Goal: Communication & Community: Answer question/provide support

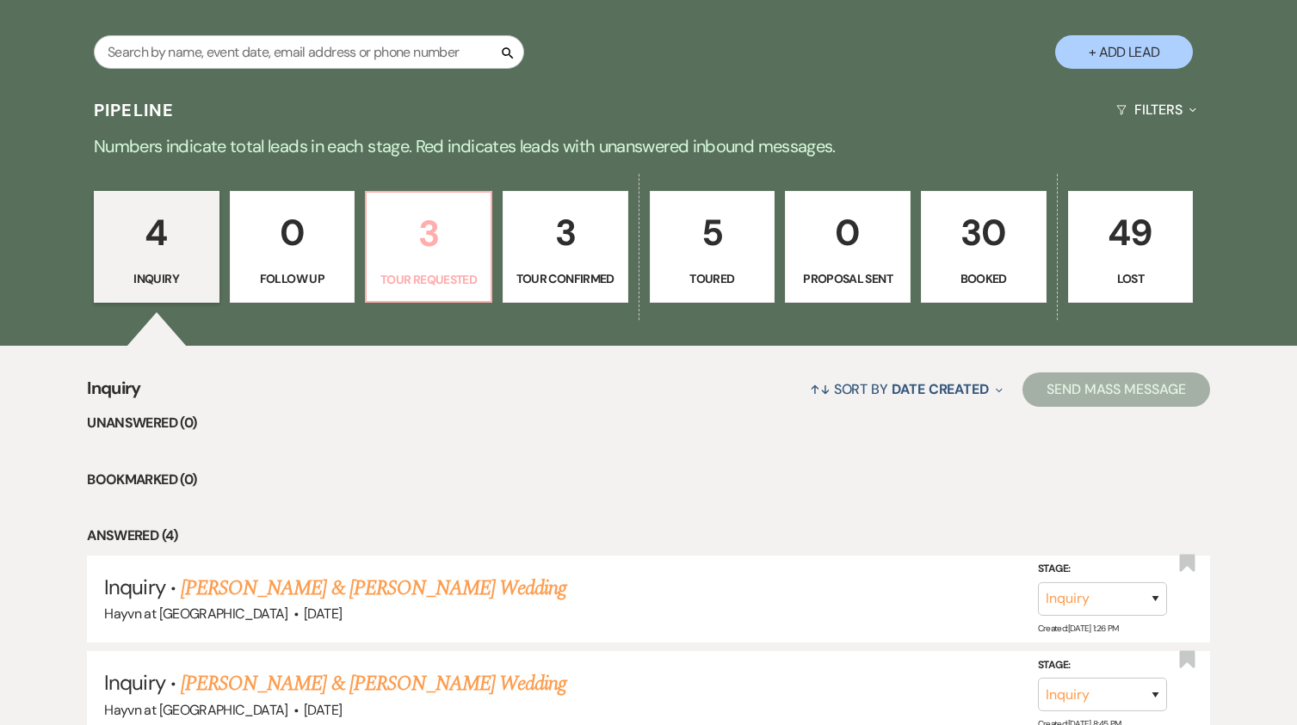
click at [439, 265] on link "3 Tour Requested" at bounding box center [428, 247] width 127 height 112
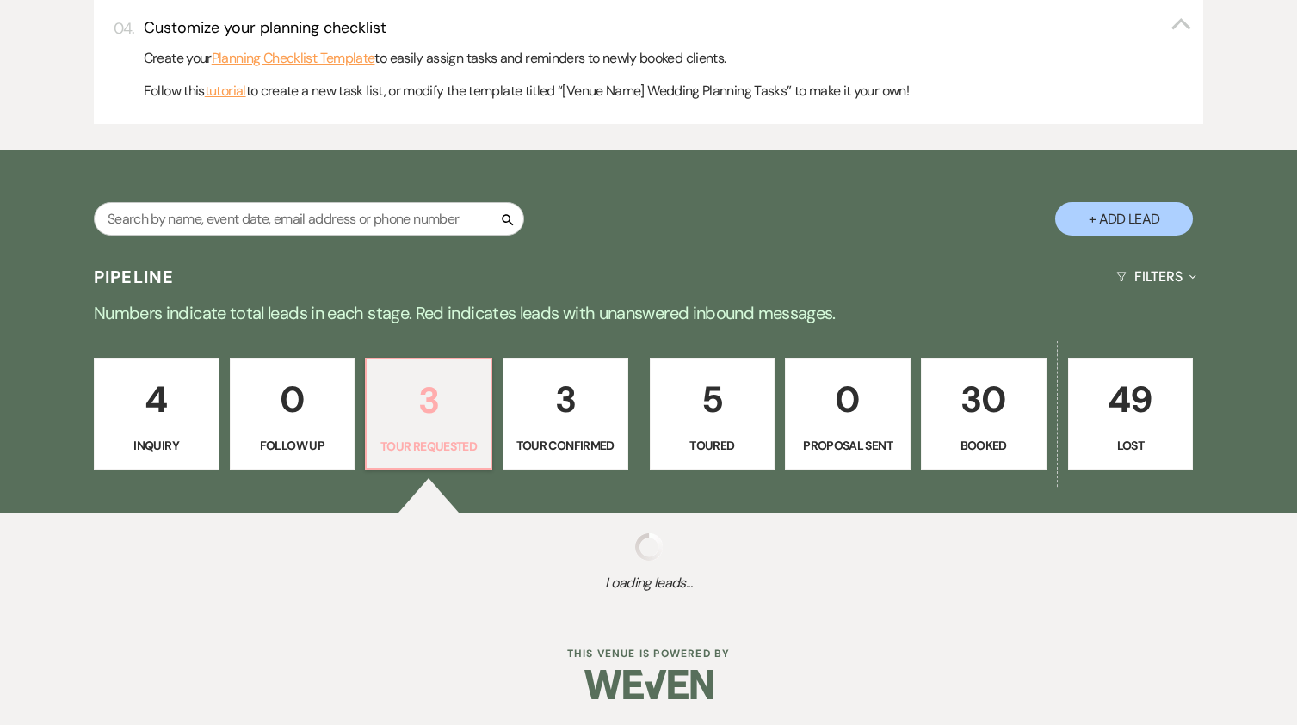
select select "2"
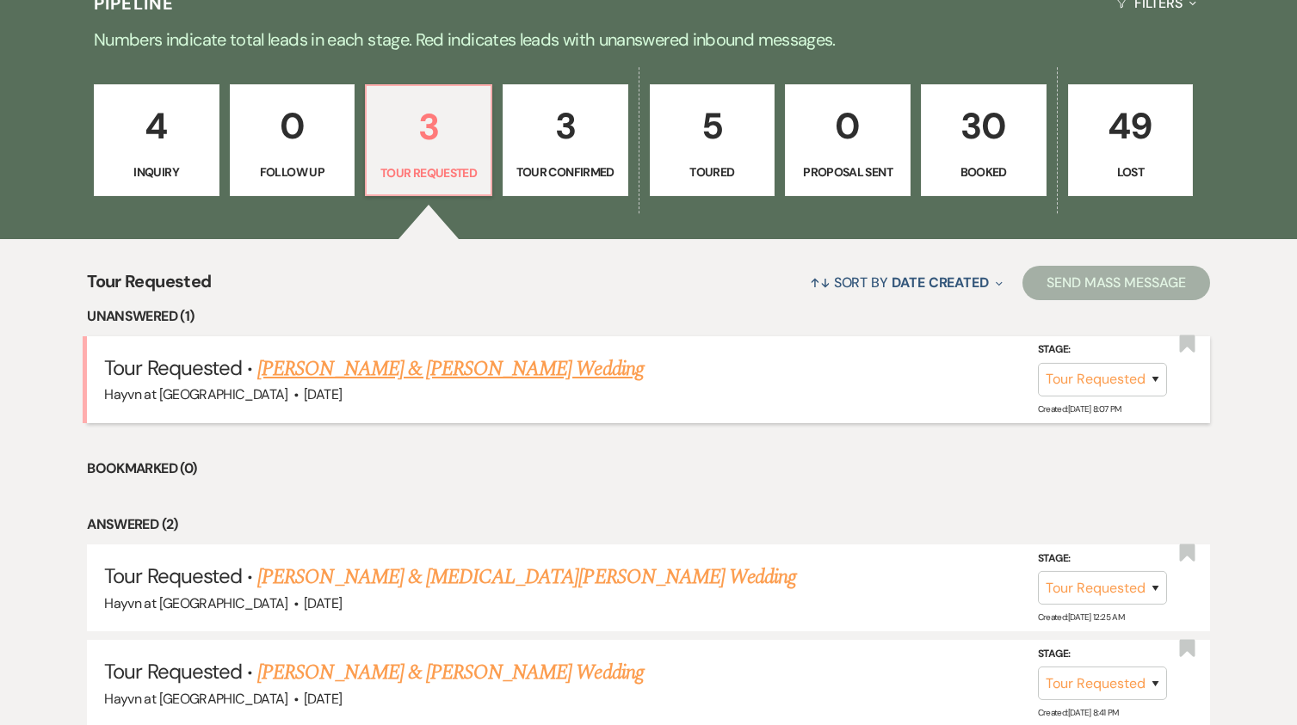
scroll to position [1086, 0]
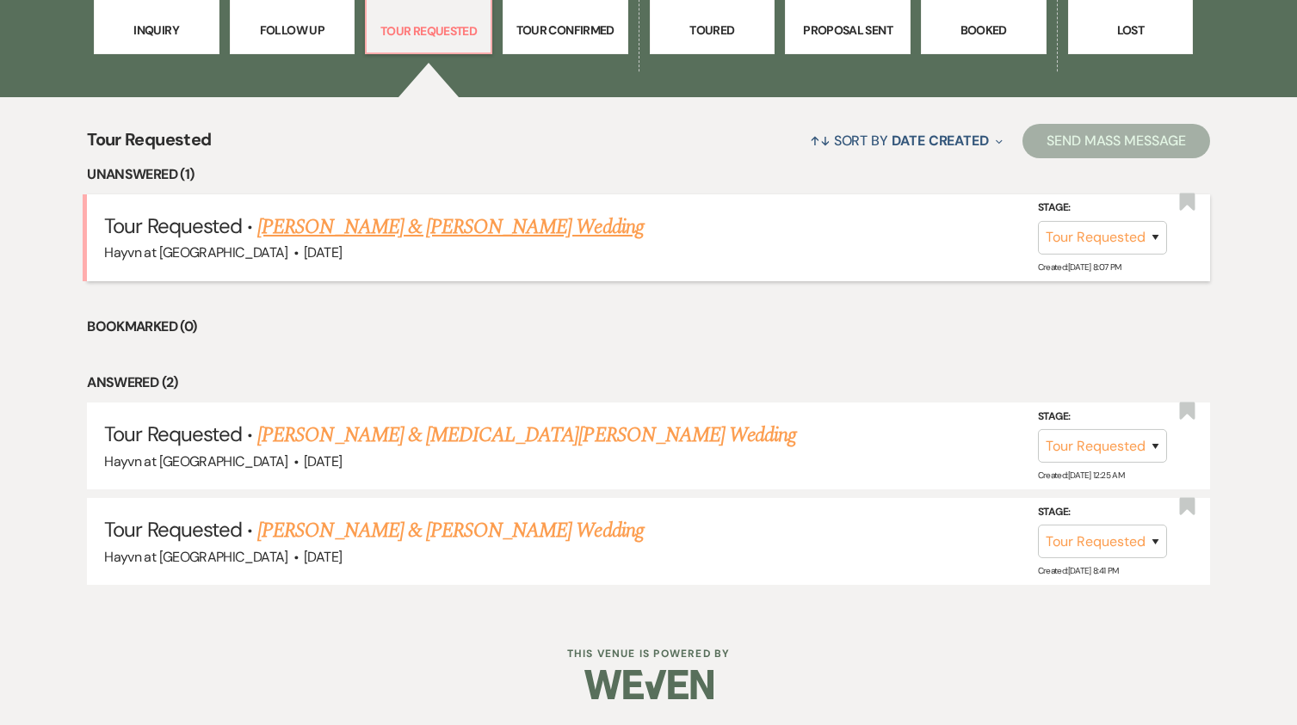
click at [439, 235] on link "[PERSON_NAME] & [PERSON_NAME] Wedding" at bounding box center [449, 227] width 385 height 31
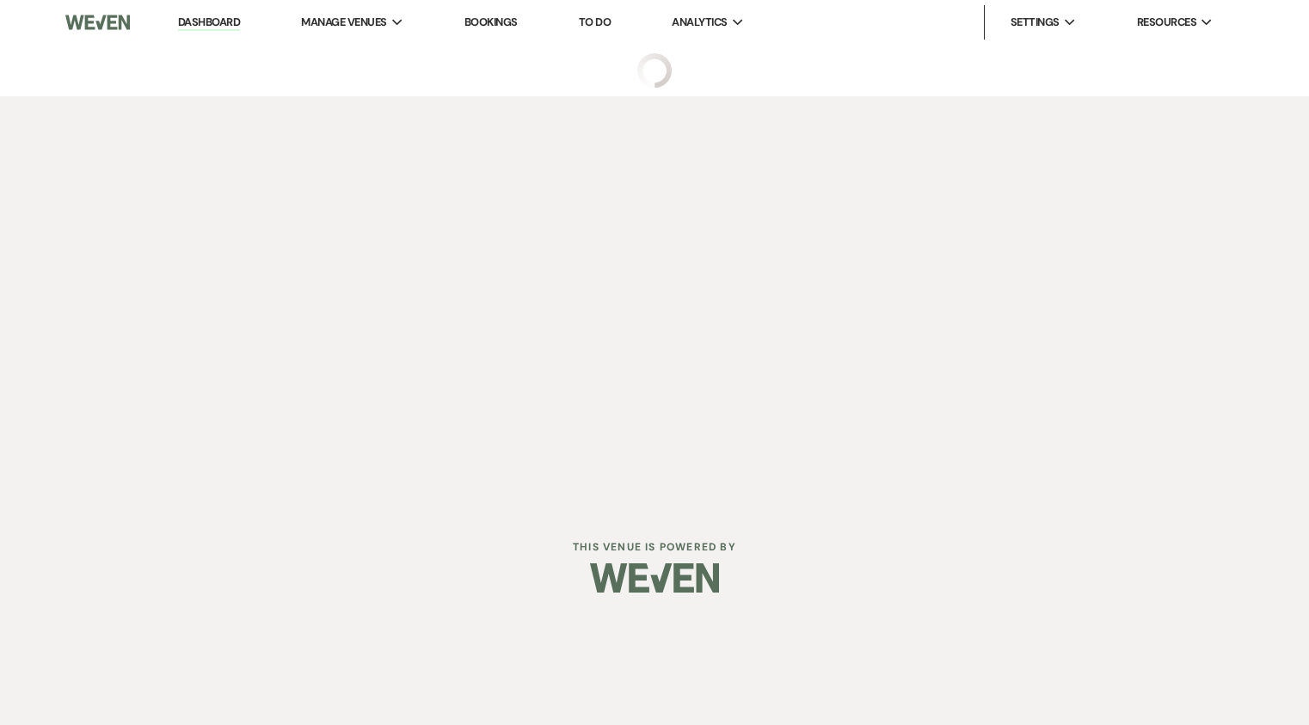
select select "2"
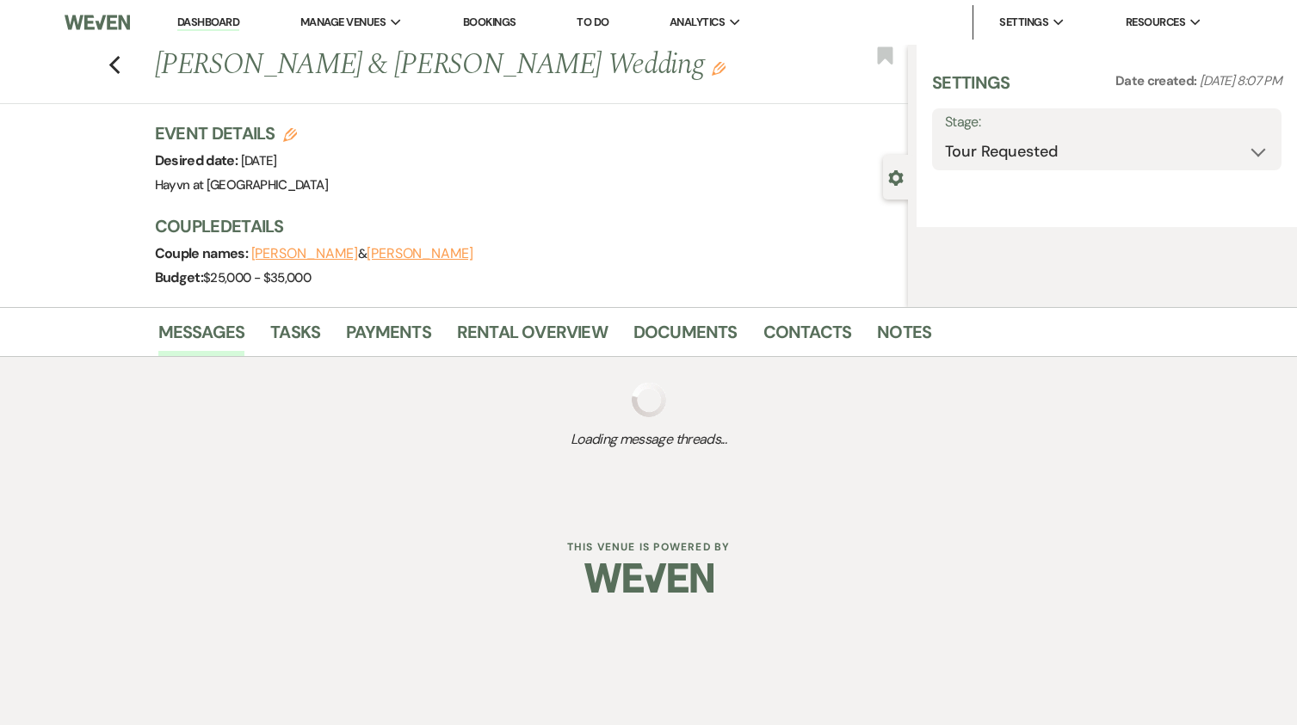
select select "5"
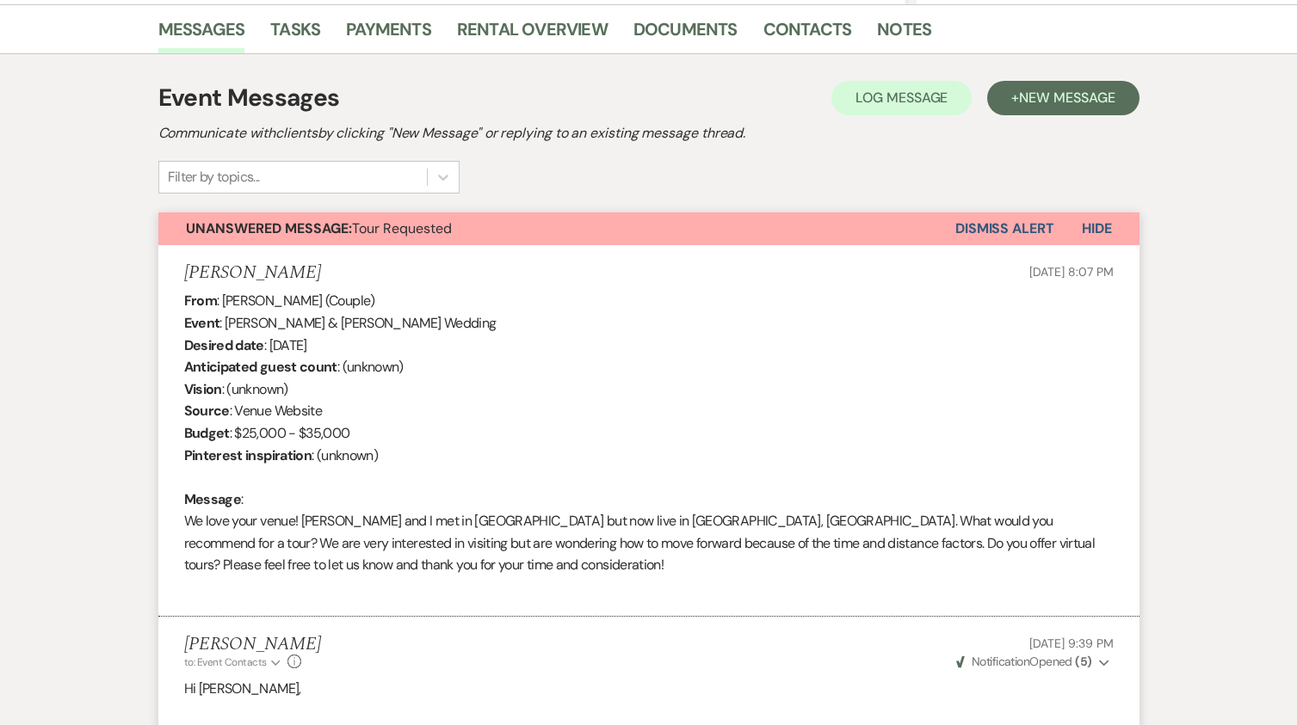
scroll to position [172, 0]
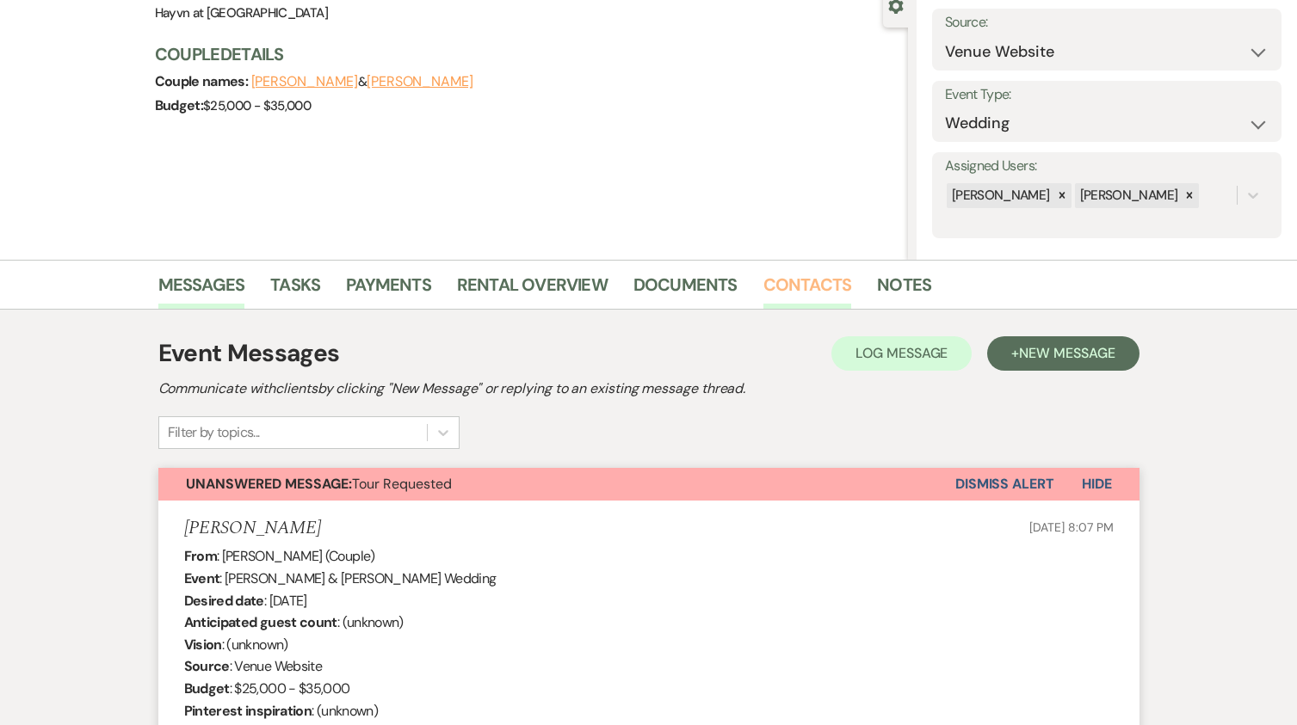
click at [811, 291] on link "Contacts" at bounding box center [807, 290] width 89 height 38
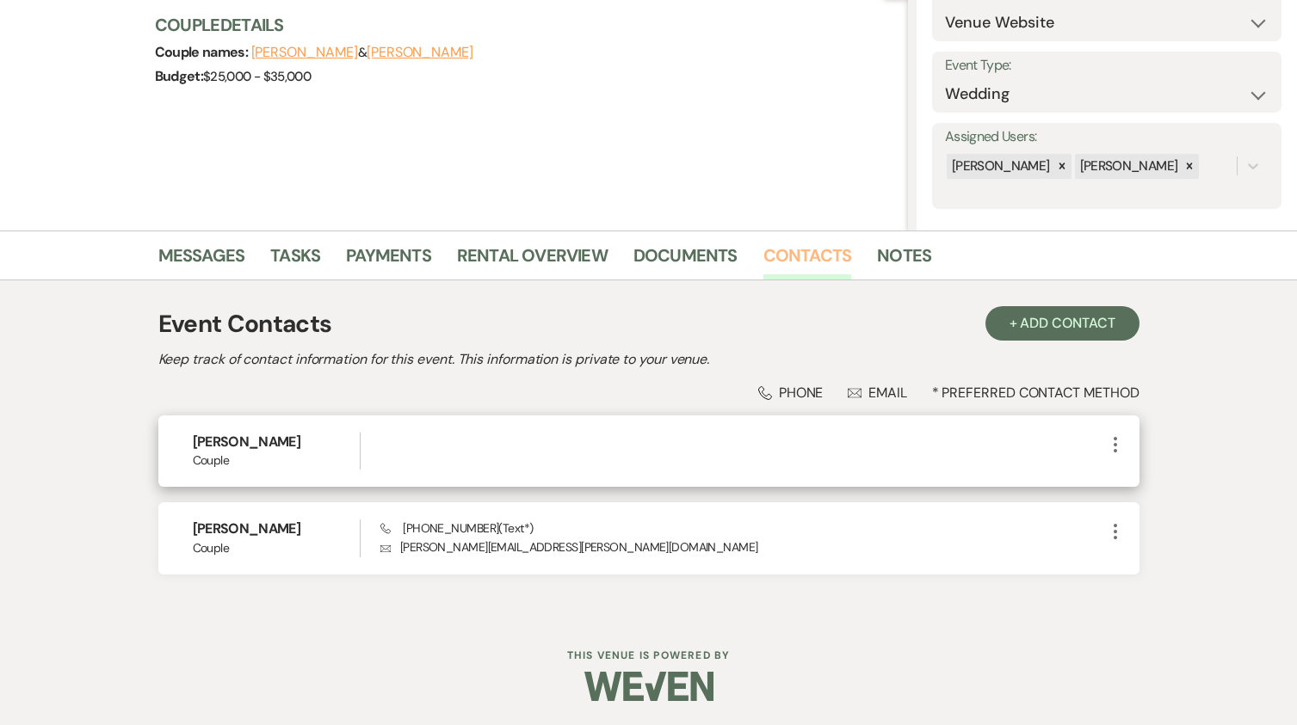
scroll to position [203, 0]
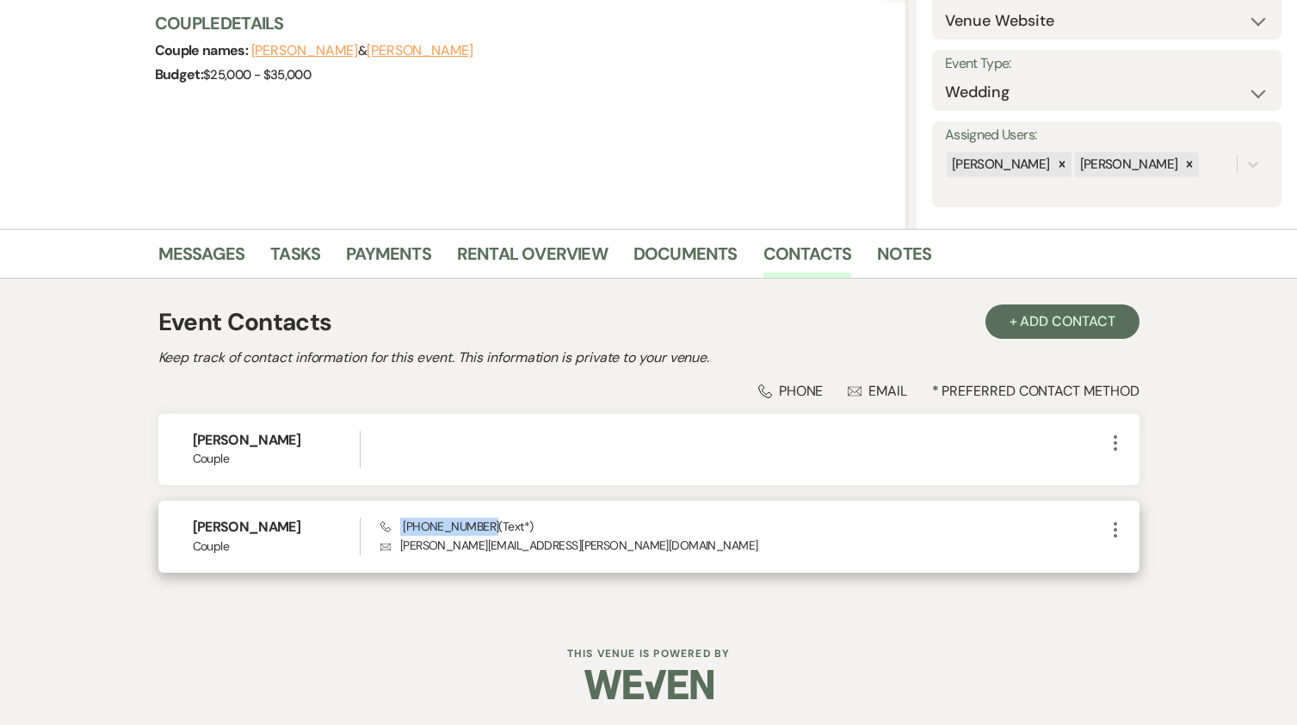
drag, startPoint x: 480, startPoint y: 526, endPoint x: 395, endPoint y: 525, distance: 85.2
click at [395, 525] on span "Phone [PHONE_NUMBER] (Text*)" at bounding box center [456, 526] width 152 height 15
copy span "[PHONE_NUMBER]"
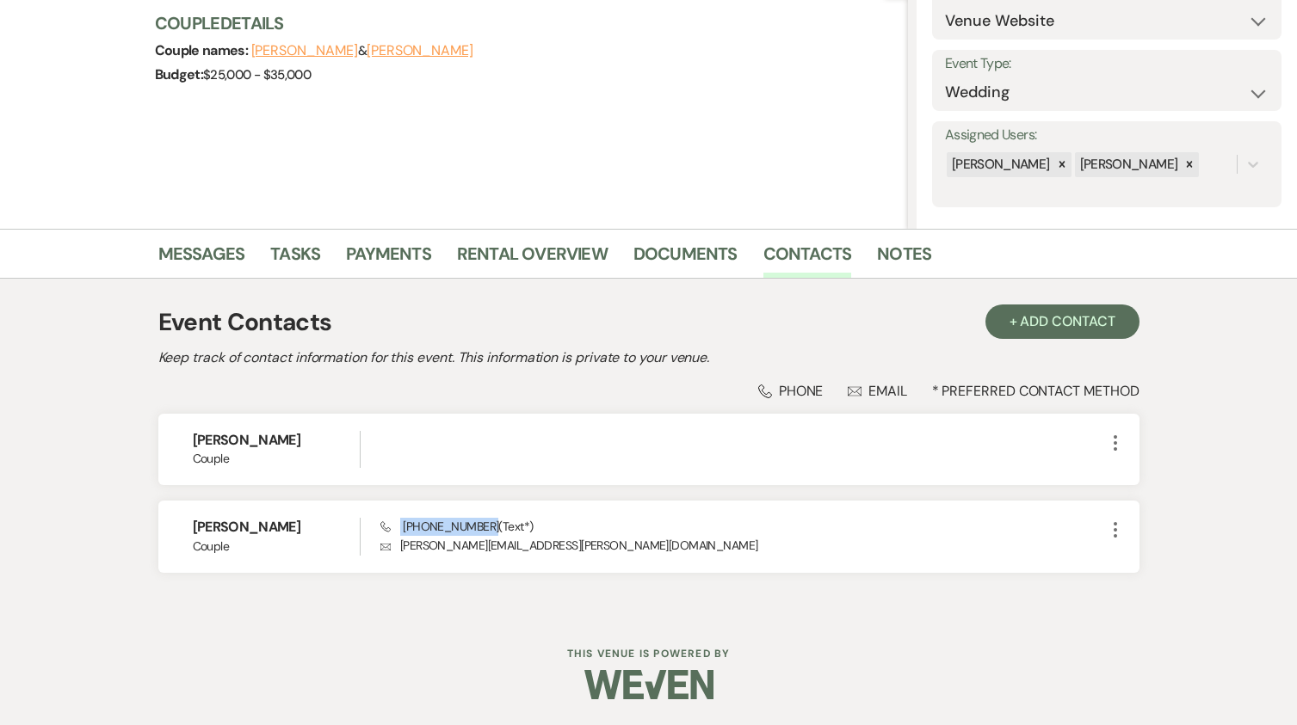
select select "2"
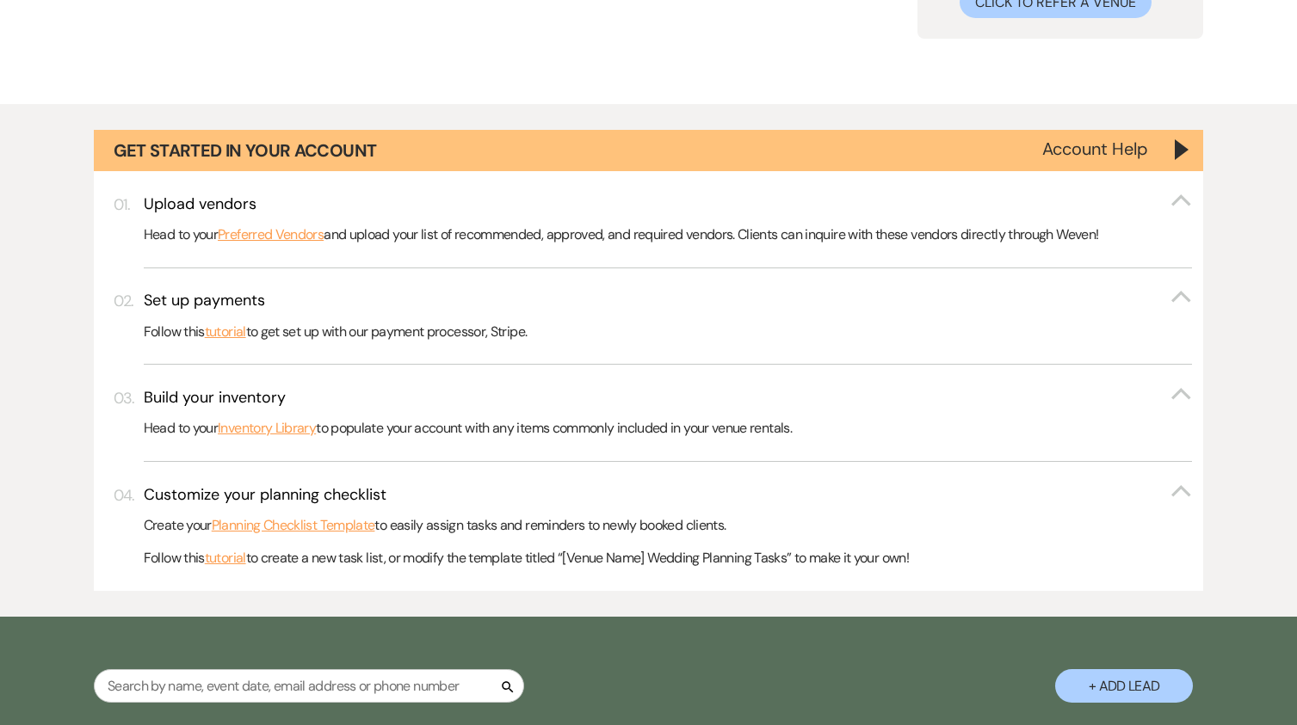
scroll to position [1086, 0]
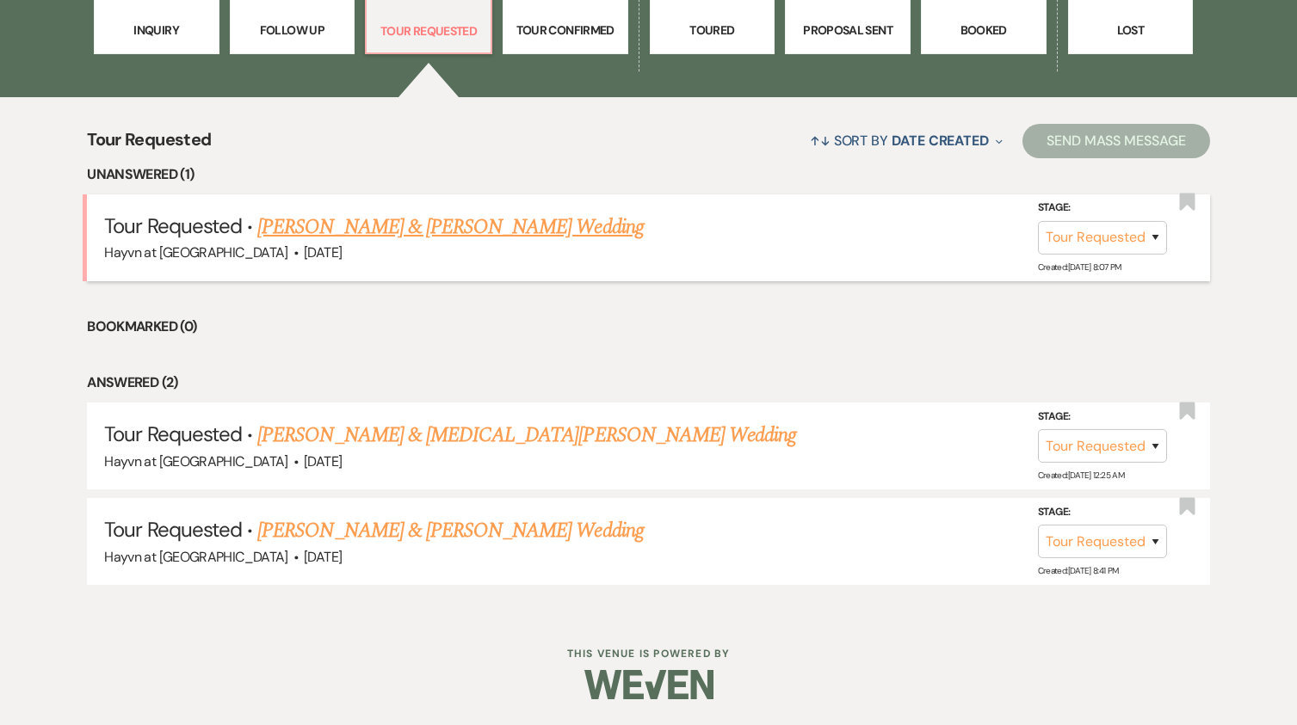
click at [425, 237] on link "[PERSON_NAME] & [PERSON_NAME] Wedding" at bounding box center [449, 227] width 385 height 31
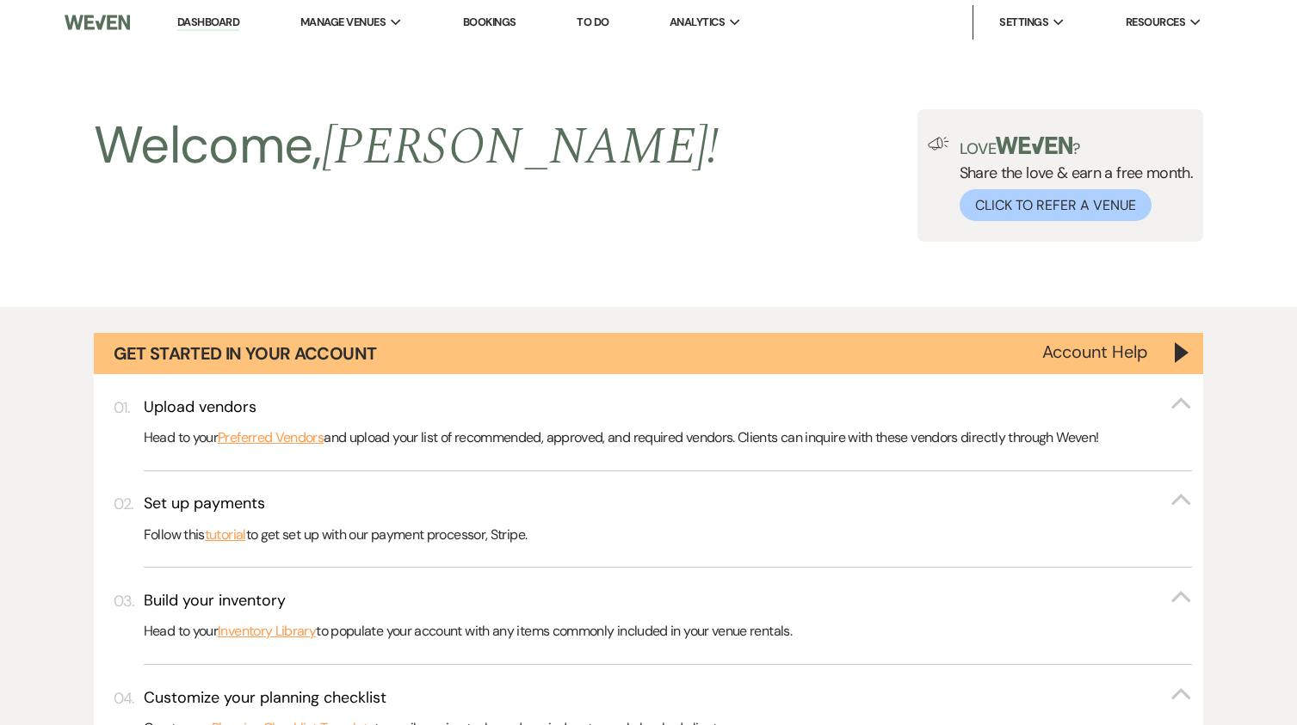
select select "2"
select select "5"
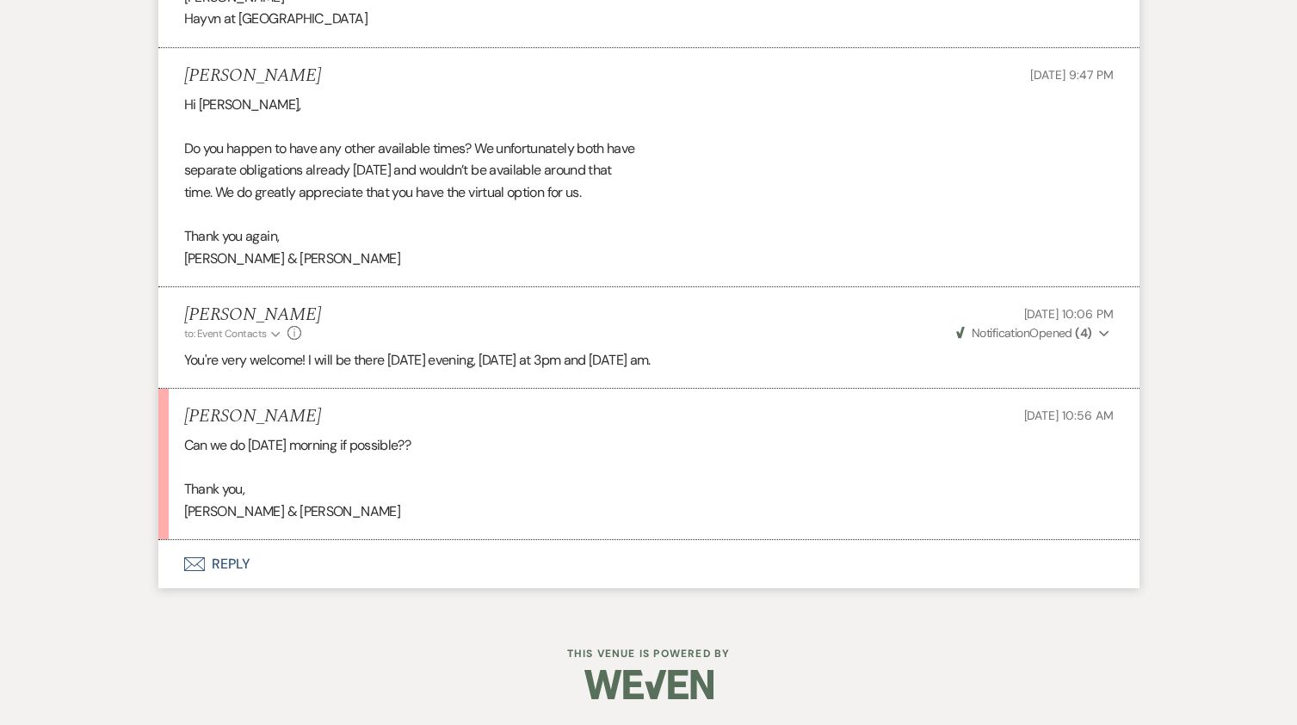
scroll to position [1384, 0]
click at [220, 561] on button "Envelope Reply" at bounding box center [648, 564] width 981 height 48
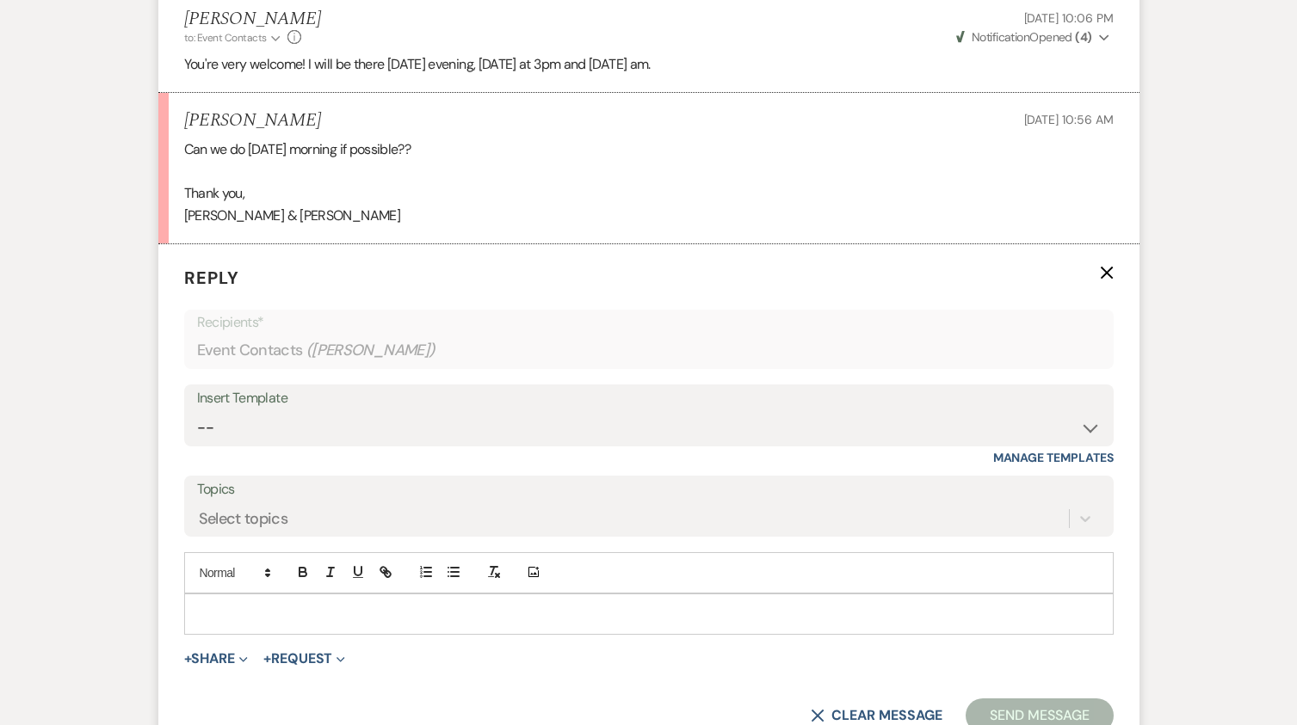
scroll to position [1712, 0]
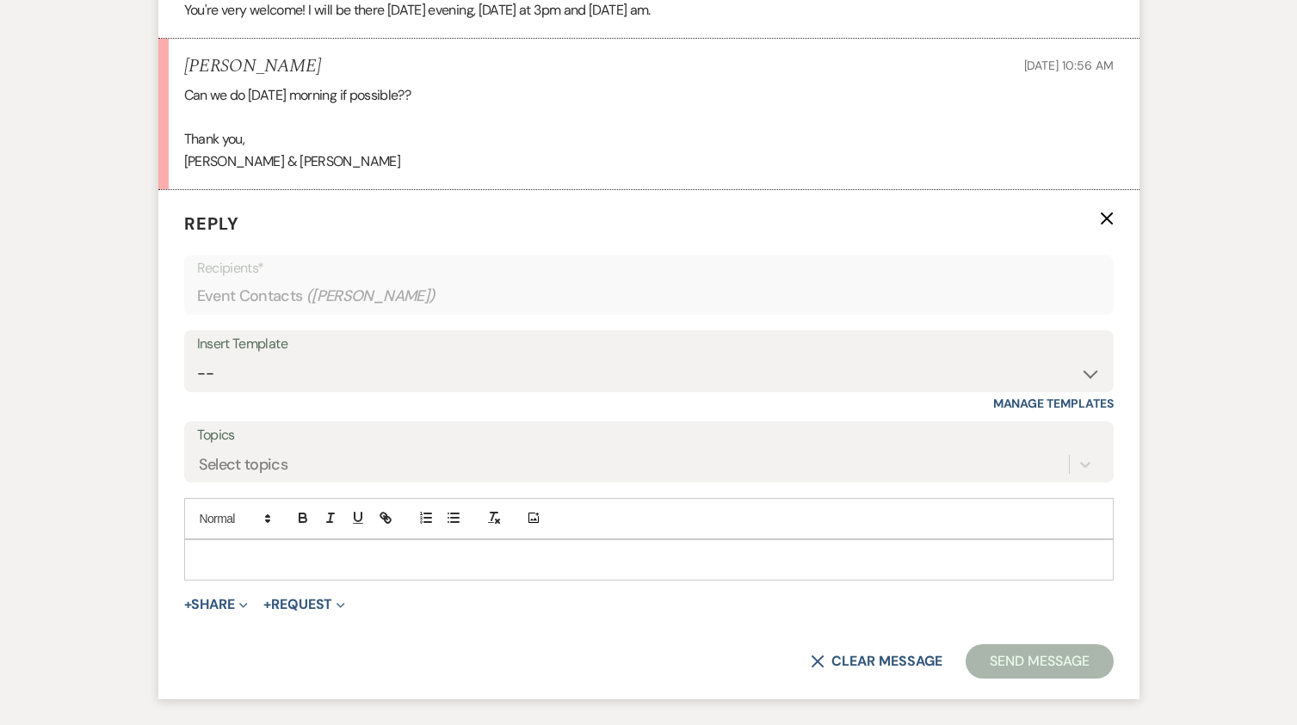
click at [280, 570] on p at bounding box center [649, 560] width 902 height 19
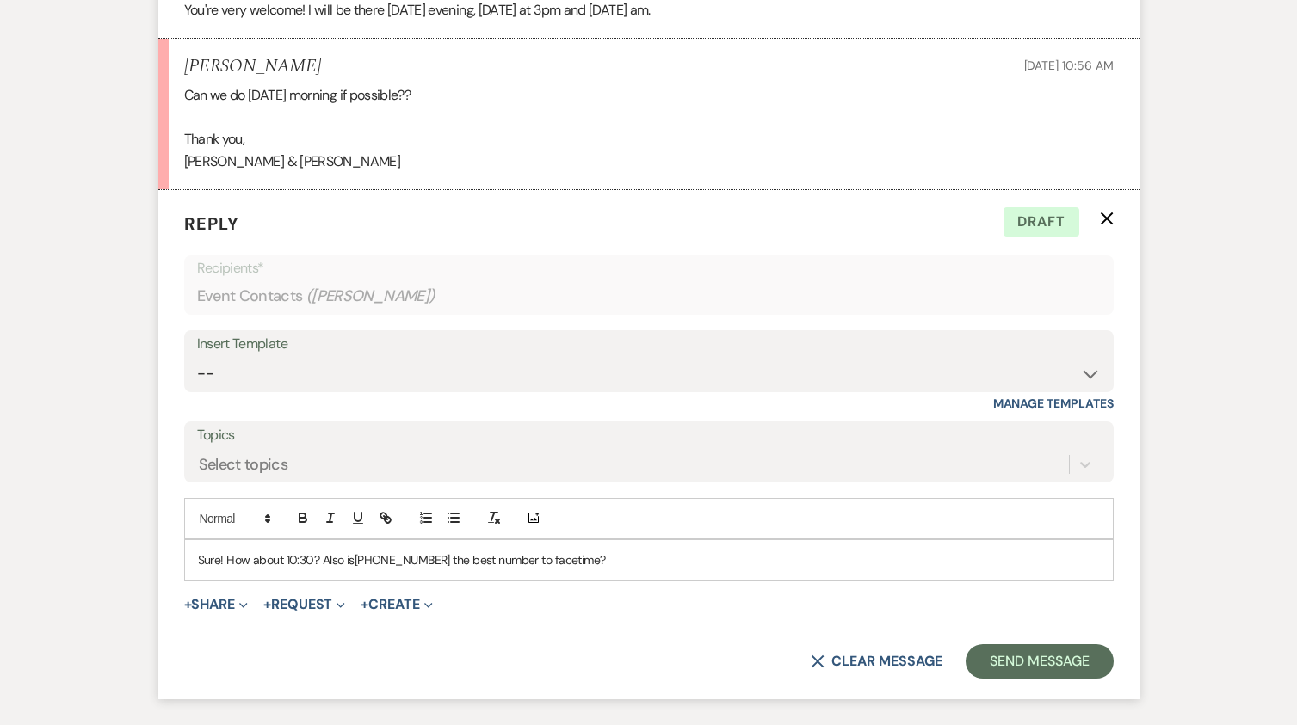
click at [360, 568] on span "[PHONE_NUMBER] the best number to facetime?" at bounding box center [479, 559] width 251 height 15
click at [341, 570] on p "Sure! How about 10:30? Also is [PHONE_NUMBER] the best number to facetime?" at bounding box center [649, 560] width 902 height 19
click at [619, 570] on p "Sure! How about 10:30? Also, is [PHONE_NUMBER] the best number to facetime?" at bounding box center [649, 560] width 902 height 19
click at [1019, 679] on button "Send Message" at bounding box center [1038, 661] width 147 height 34
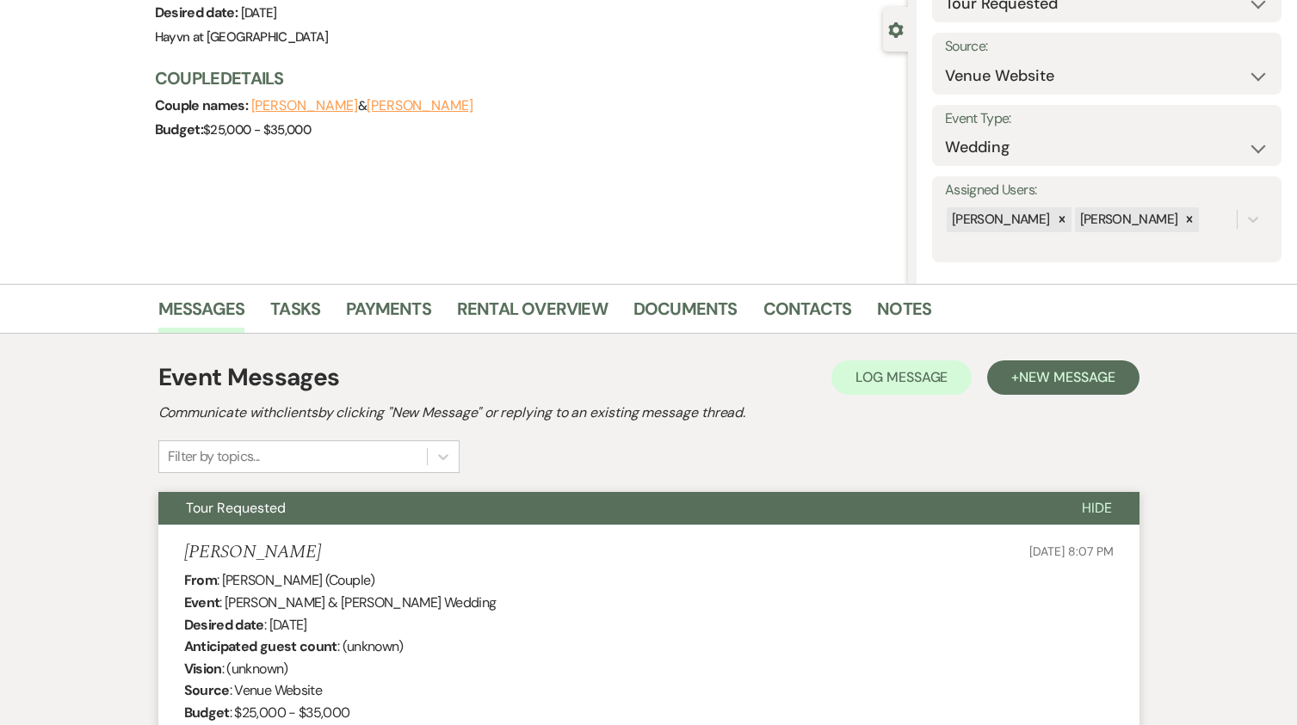
scroll to position [0, 0]
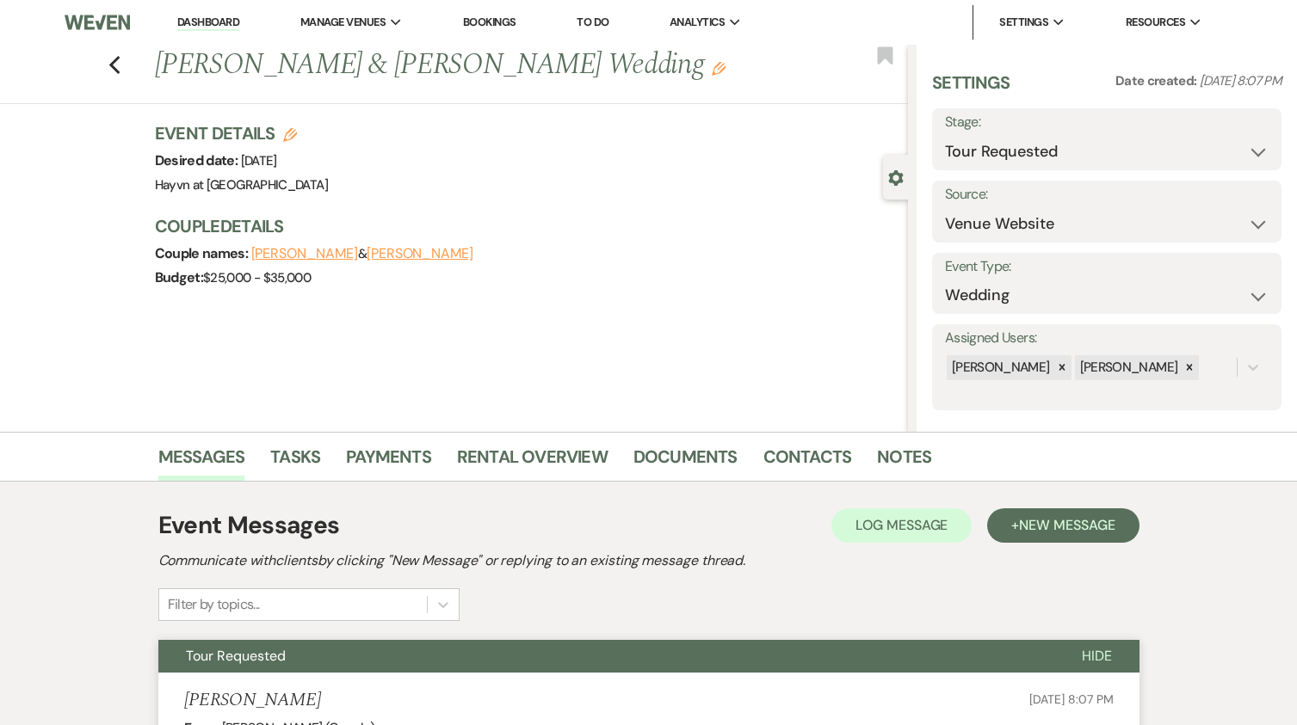
click at [213, 24] on link "Dashboard" at bounding box center [208, 23] width 62 height 16
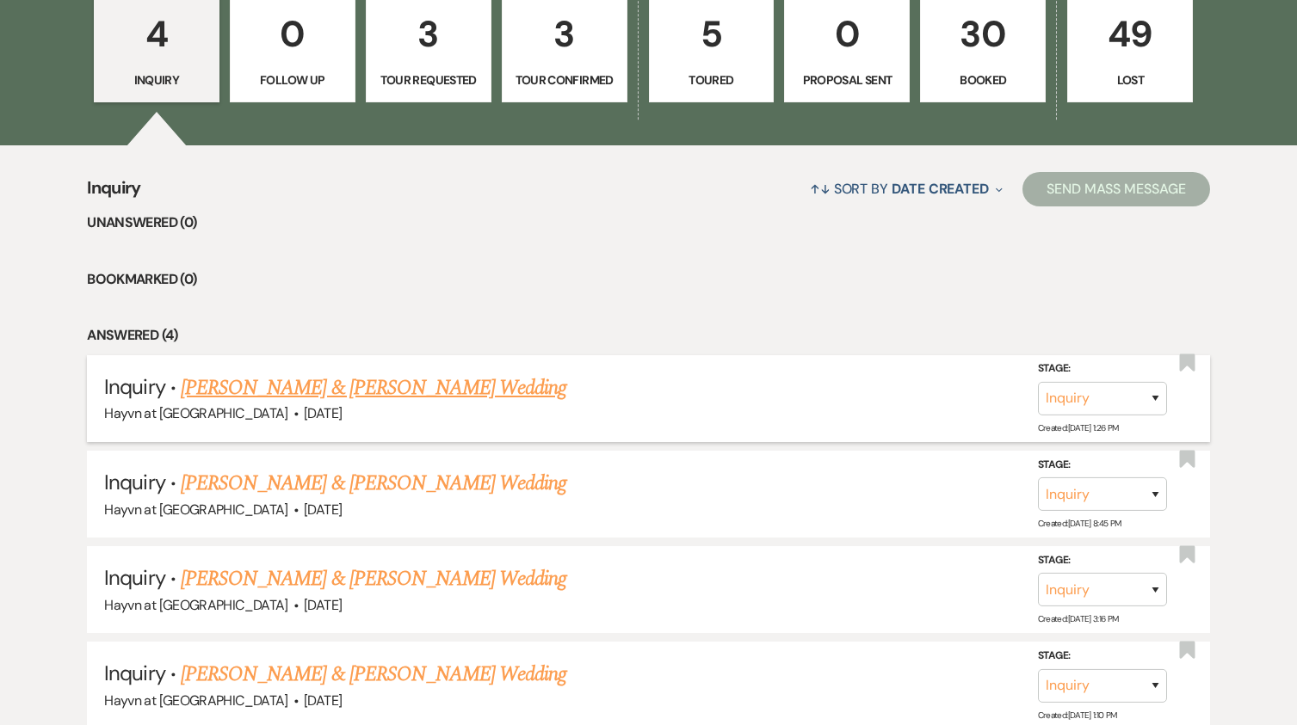
scroll to position [1180, 0]
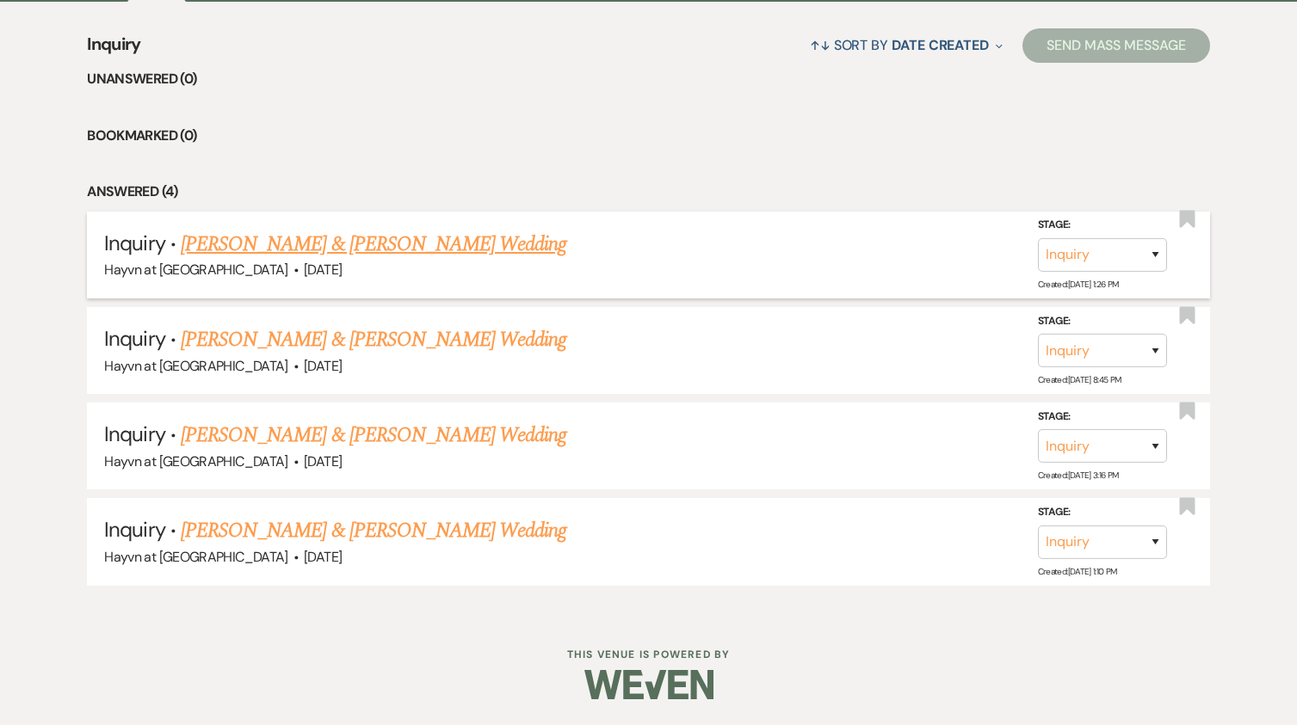
click at [334, 250] on link "[PERSON_NAME] & [PERSON_NAME] Wedding" at bounding box center [373, 244] width 385 height 31
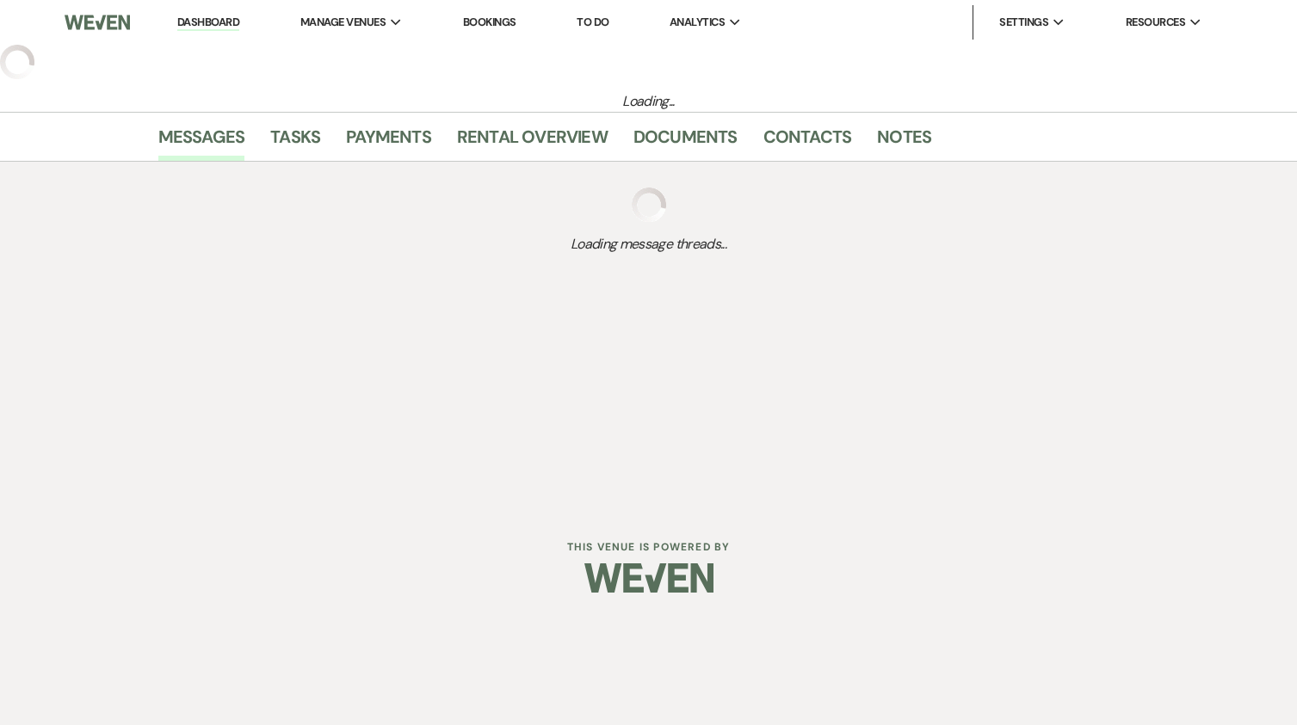
select select "5"
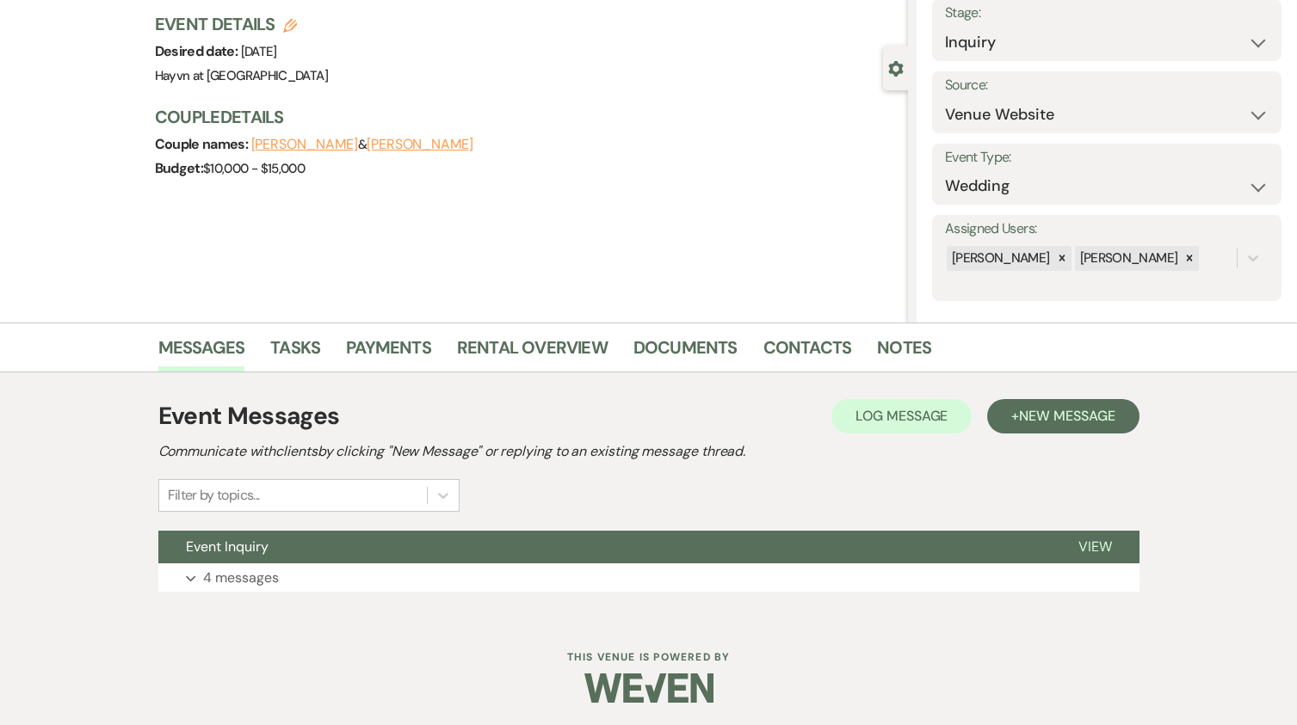
scroll to position [113, 0]
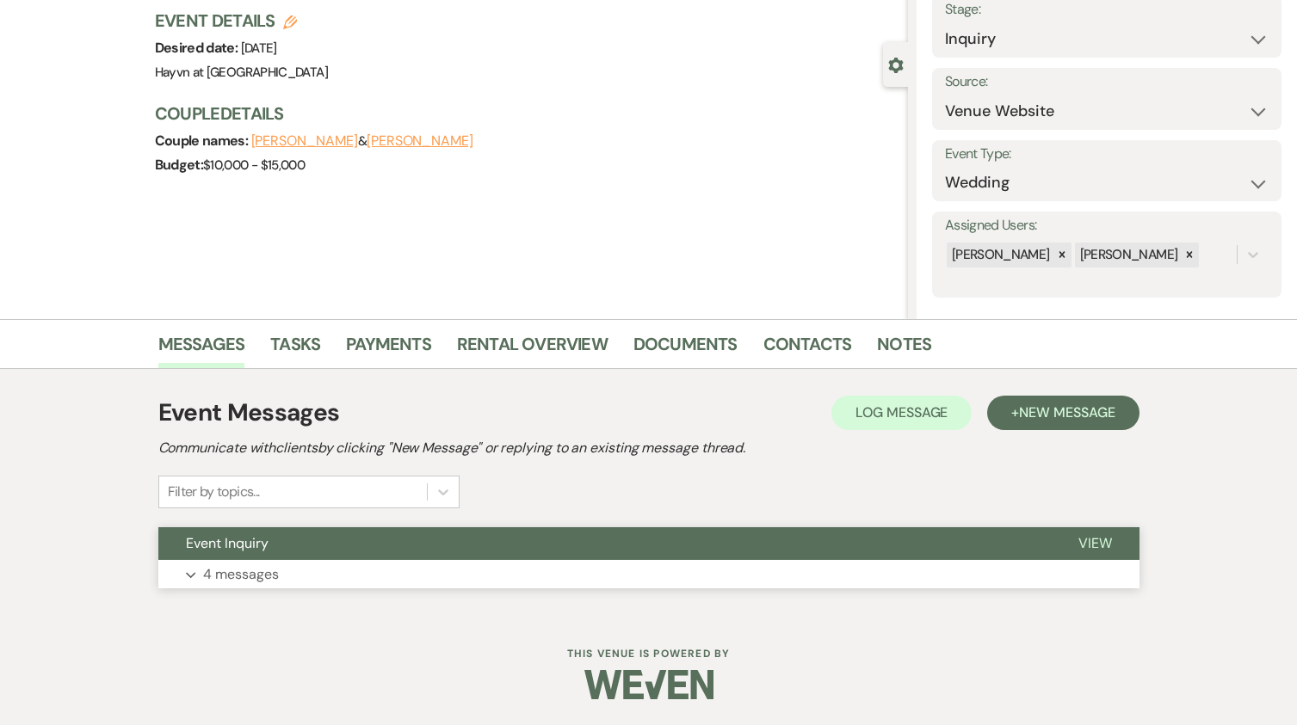
click at [196, 576] on button "Expand 4 messages" at bounding box center [648, 574] width 981 height 29
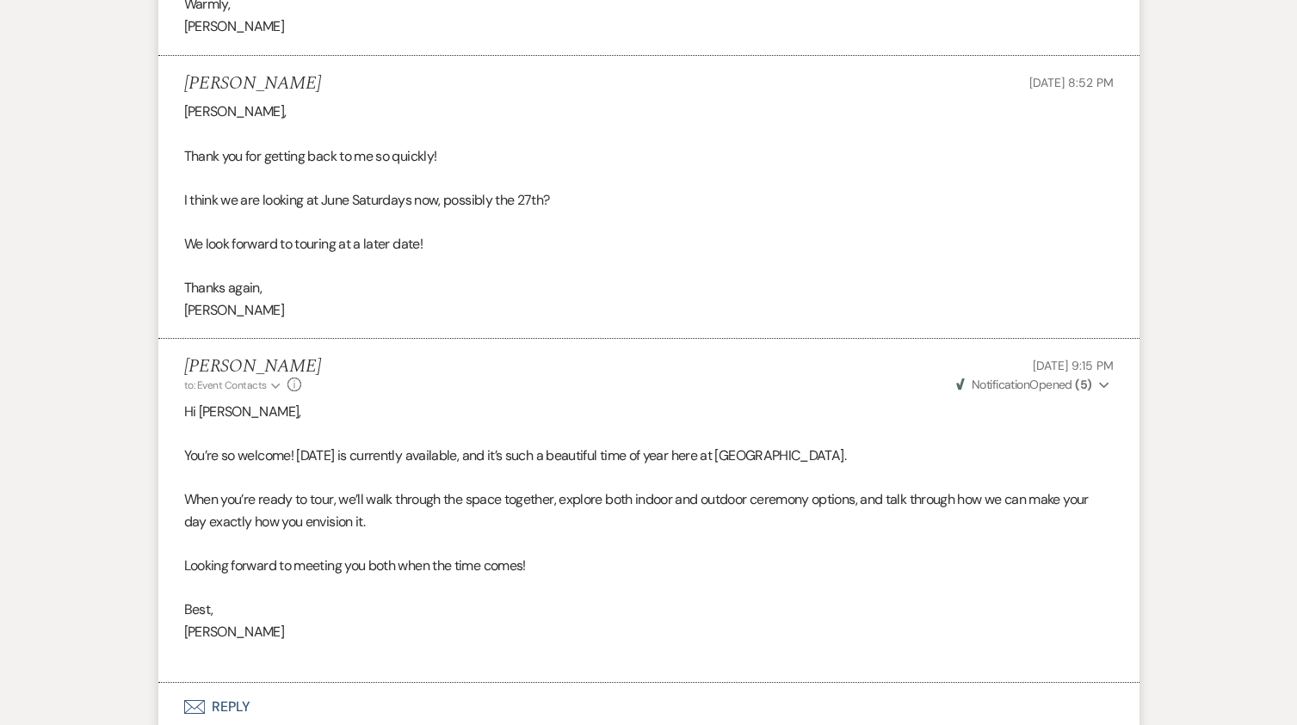
scroll to position [1655, 0]
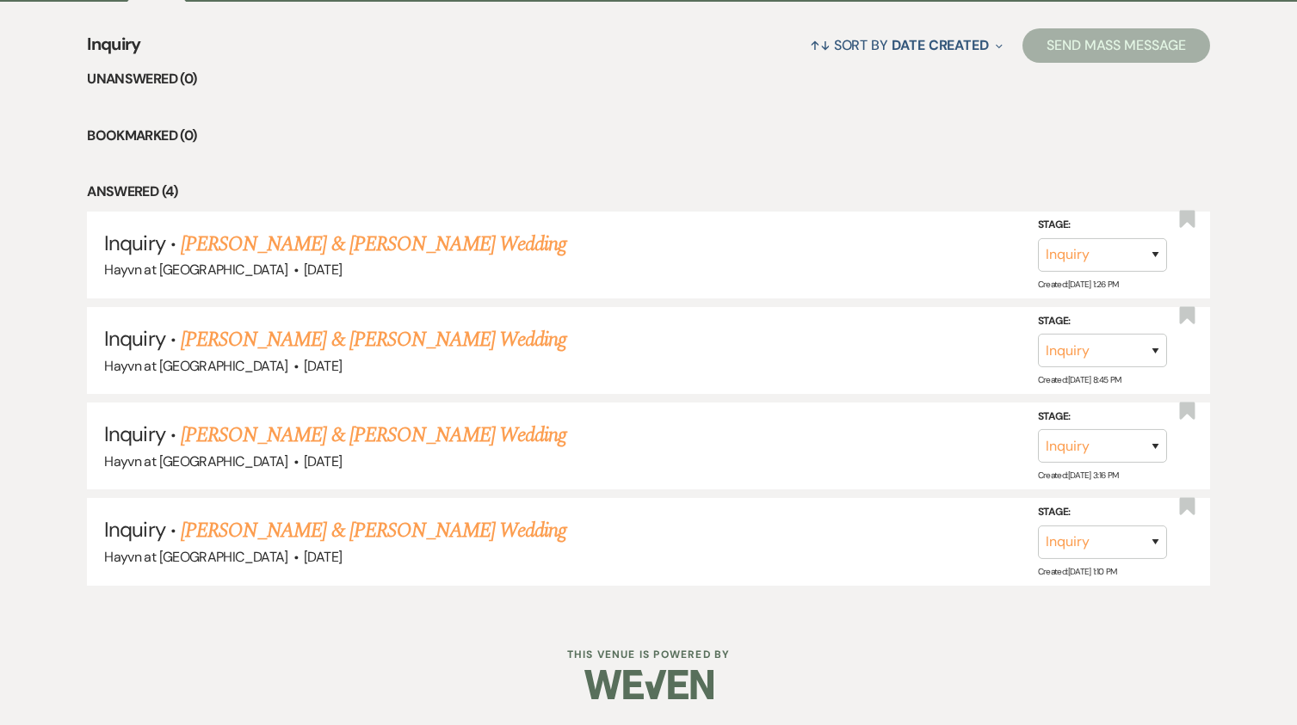
scroll to position [1180, 0]
click at [338, 345] on link "[PERSON_NAME] & [PERSON_NAME] Wedding" at bounding box center [373, 339] width 385 height 31
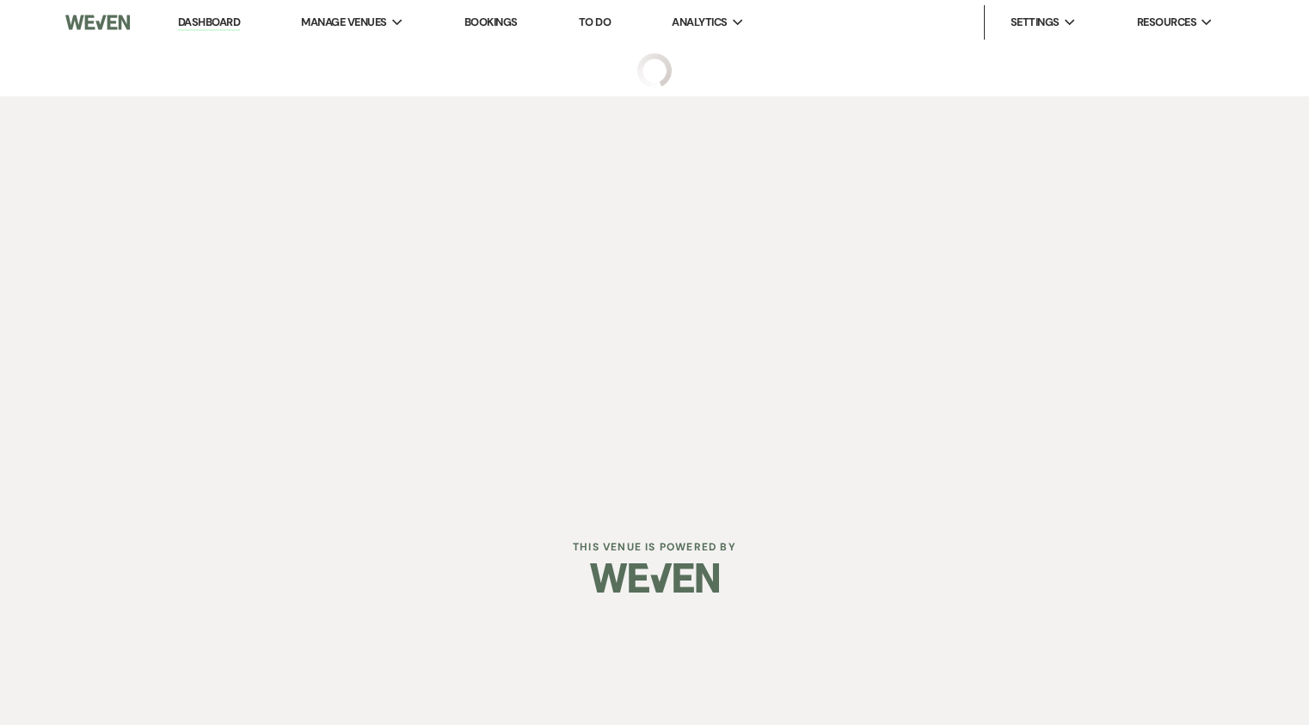
select select "5"
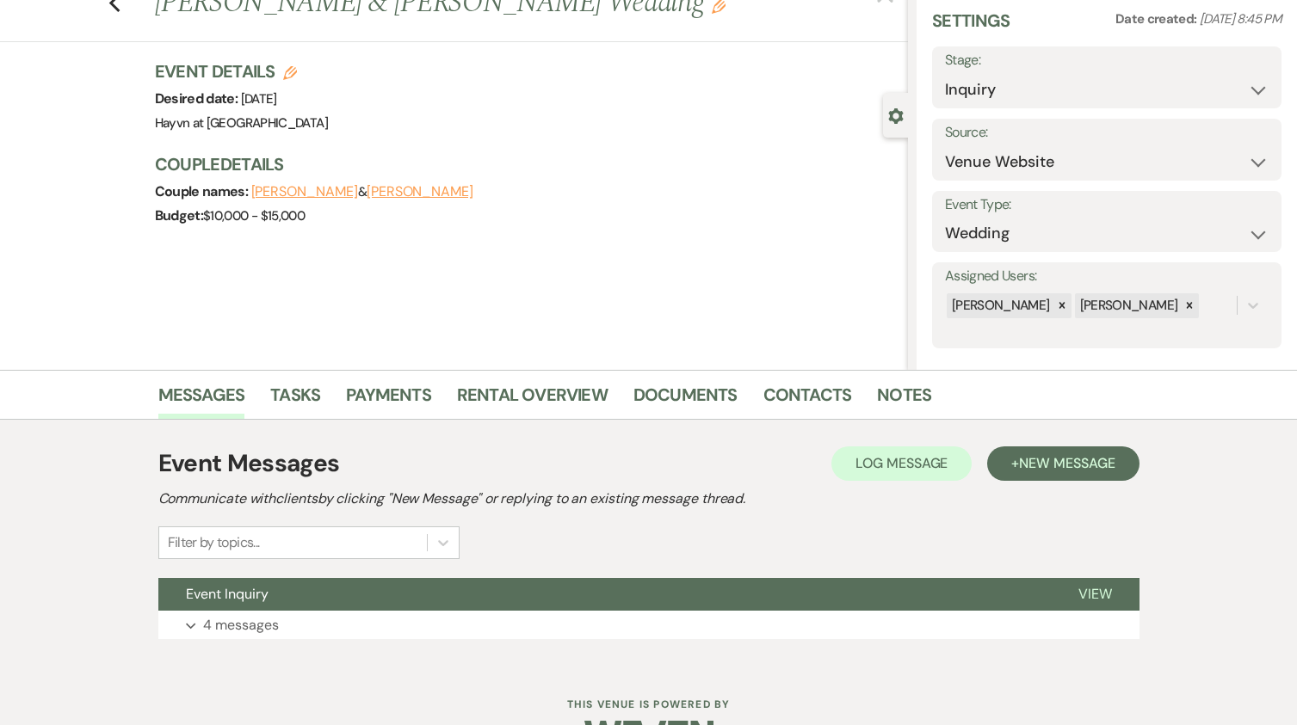
scroll to position [113, 0]
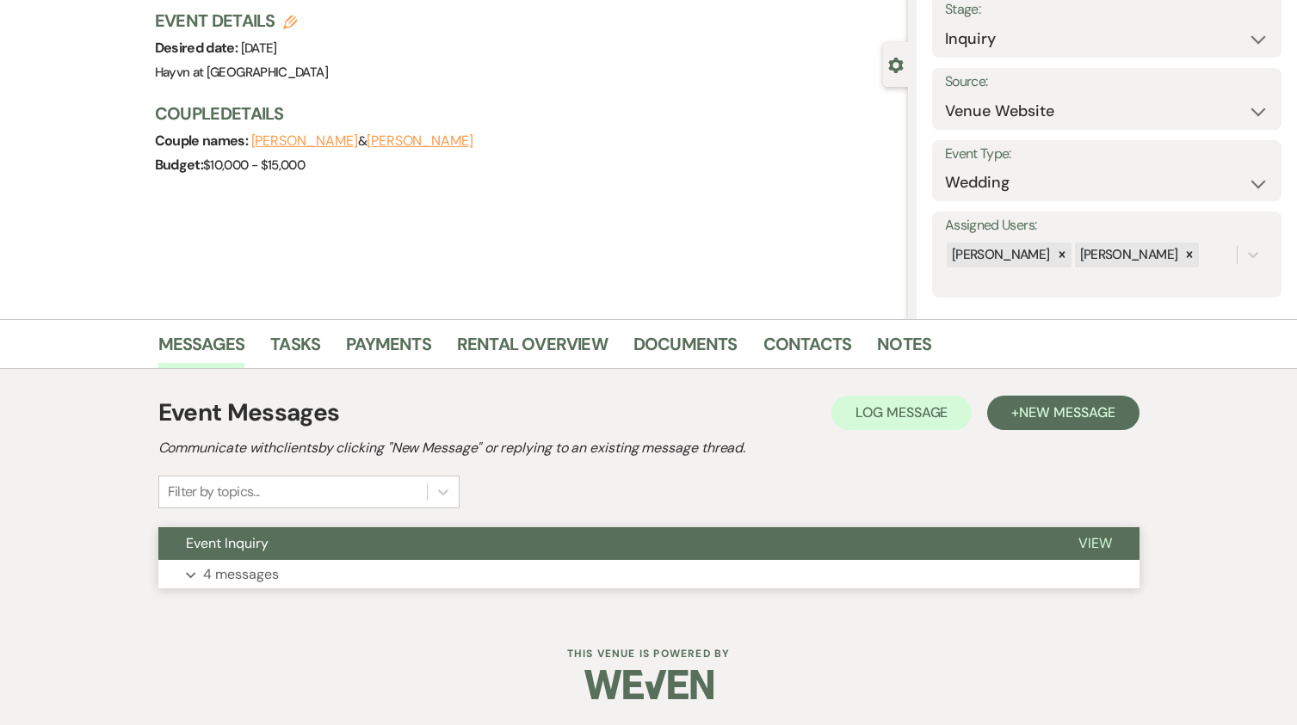
click at [184, 567] on button "Expand 4 messages" at bounding box center [648, 574] width 981 height 29
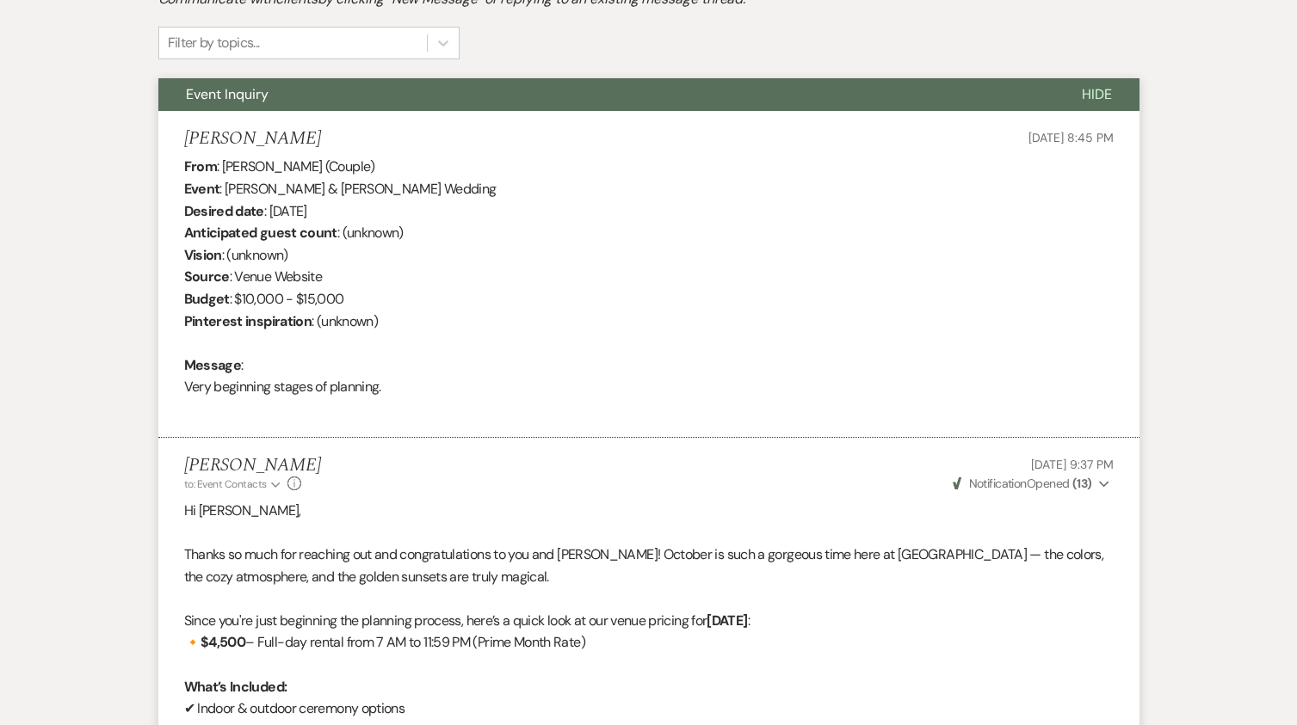
scroll to position [513, 0]
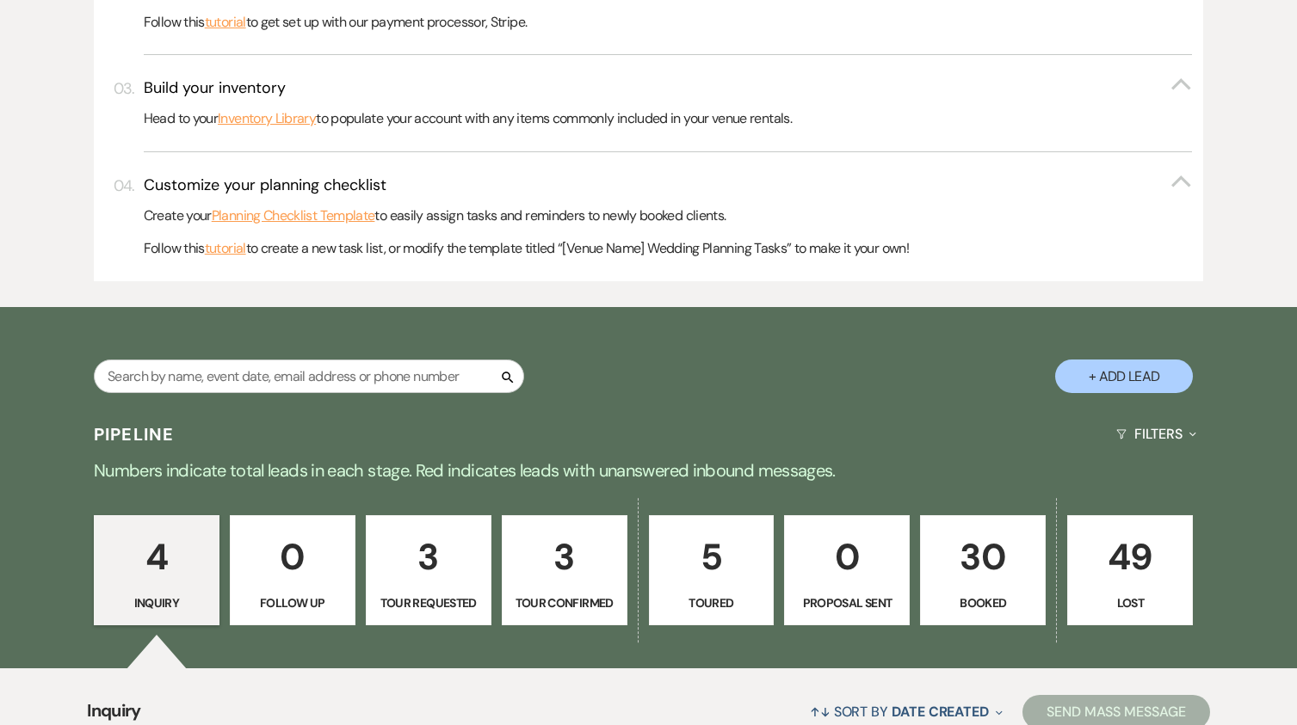
scroll to position [1180, 0]
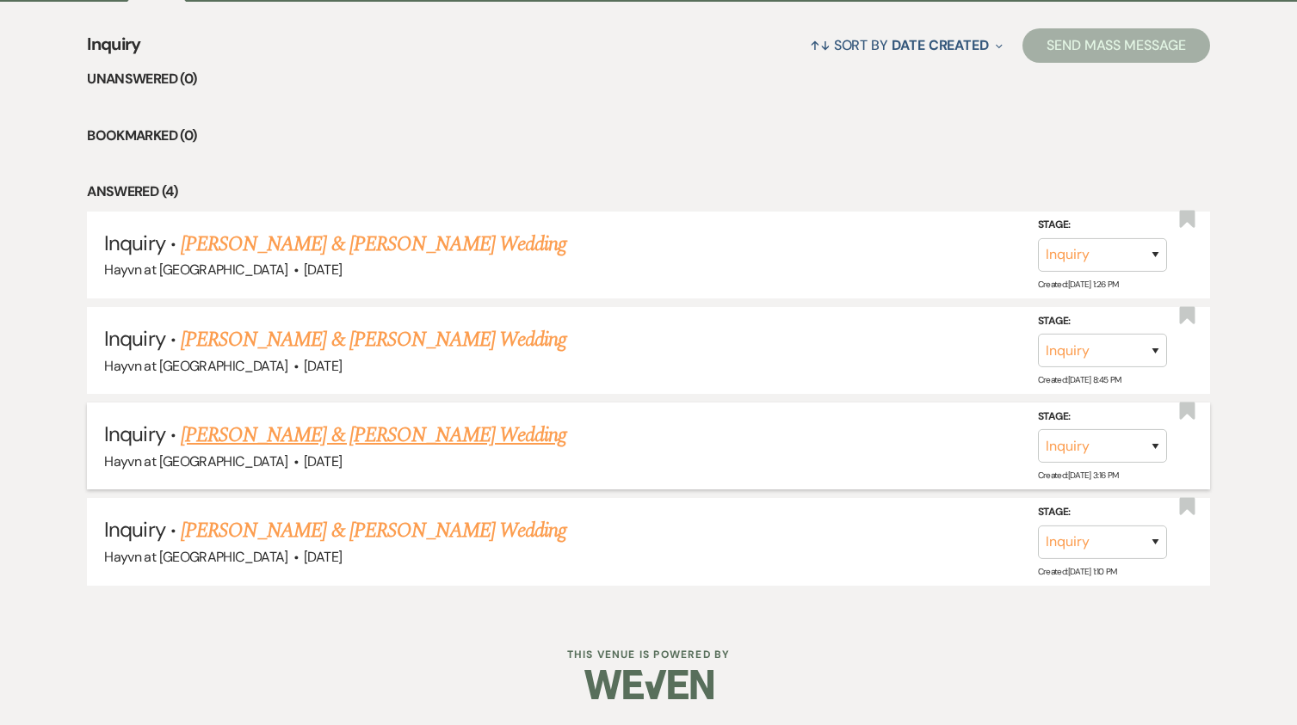
click at [287, 441] on link "[PERSON_NAME] & [PERSON_NAME] Wedding" at bounding box center [373, 435] width 385 height 31
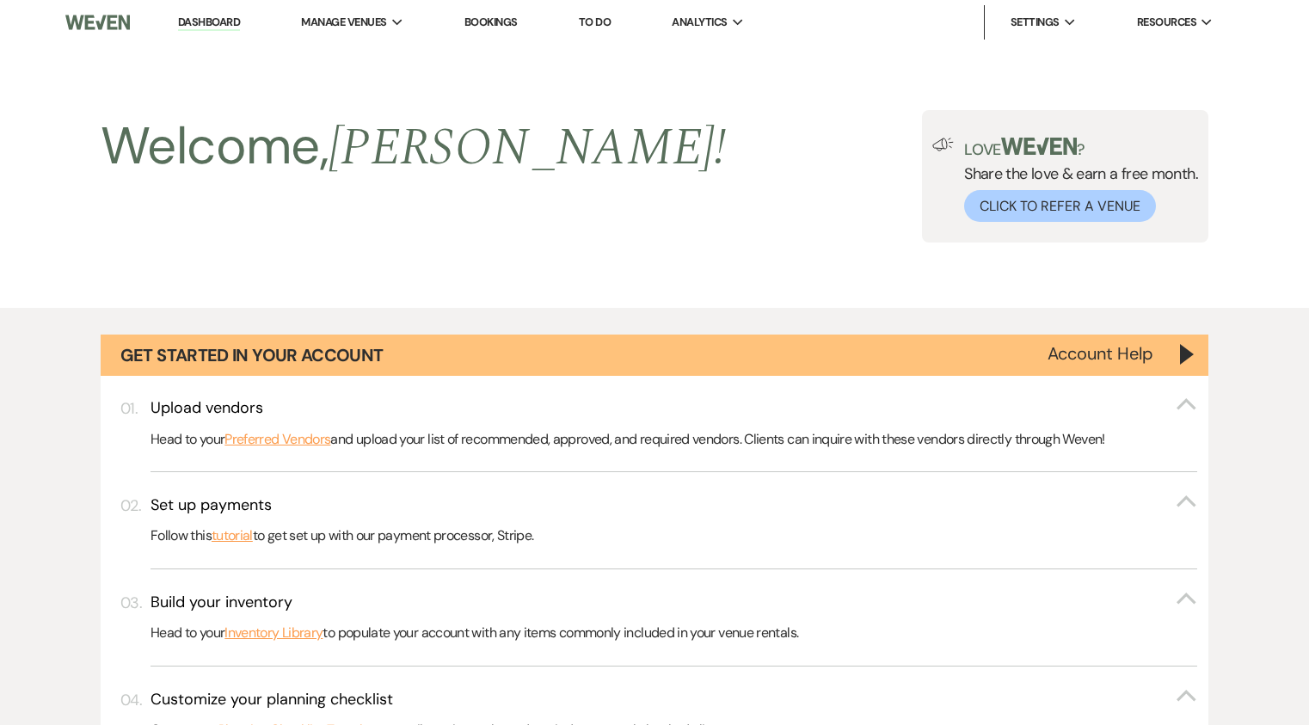
select select "8"
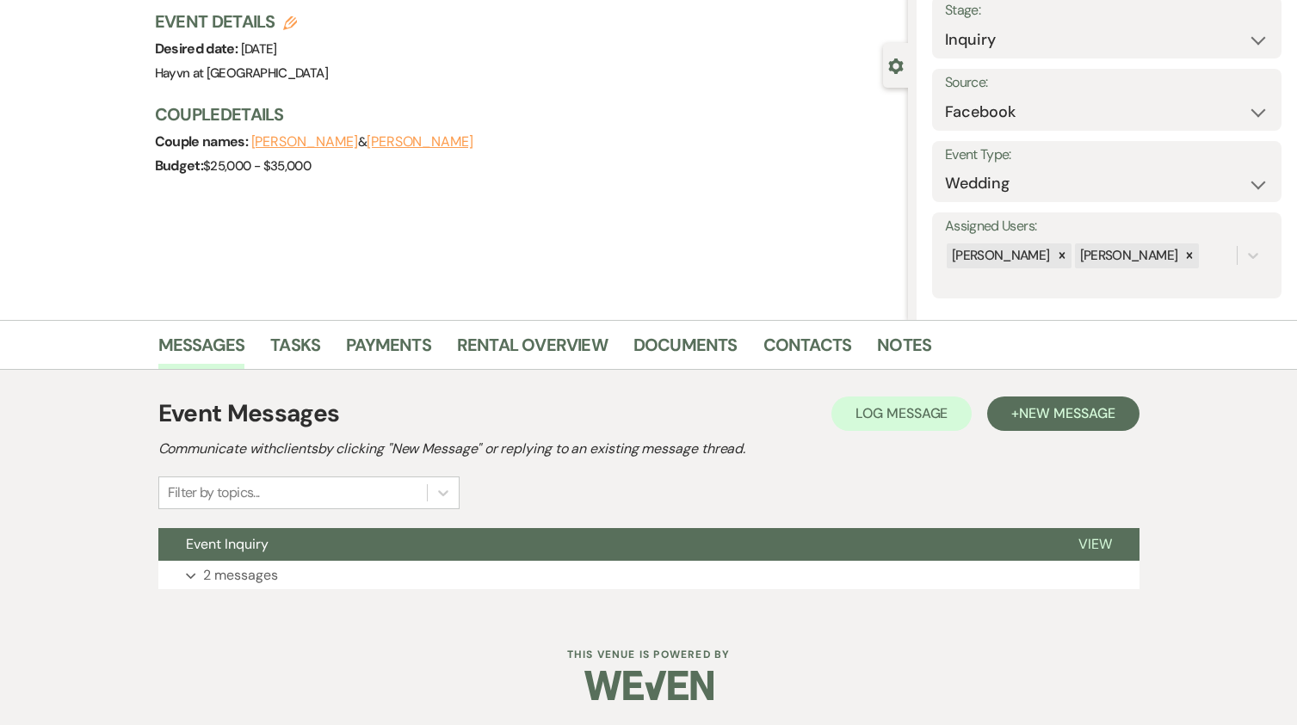
scroll to position [113, 0]
click at [194, 578] on icon "Expand" at bounding box center [191, 575] width 10 height 7
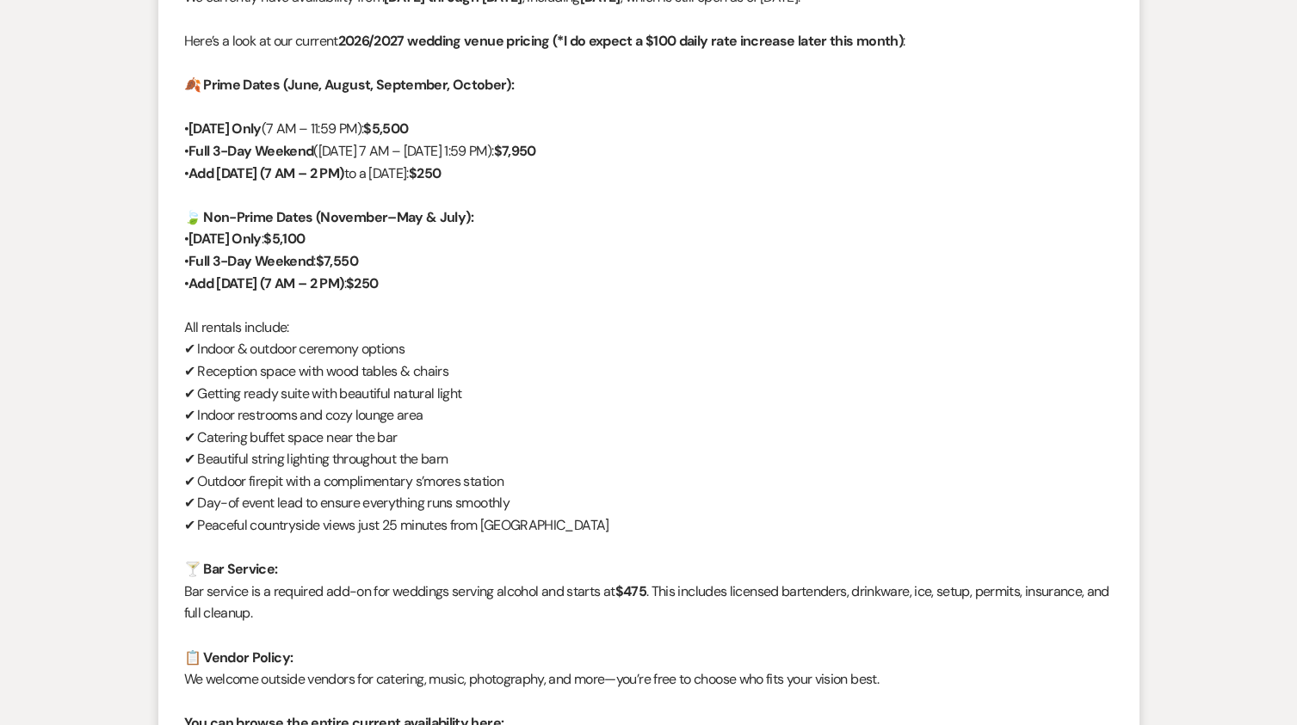
scroll to position [841, 0]
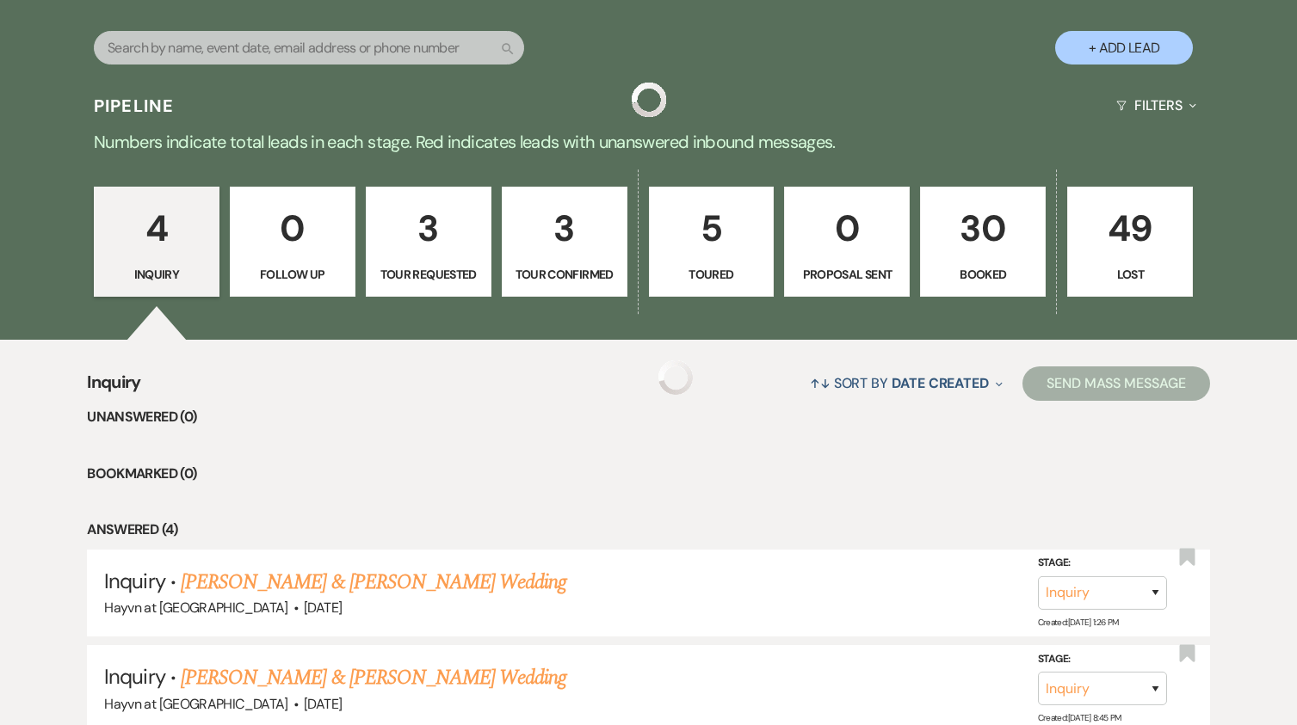
scroll to position [1180, 0]
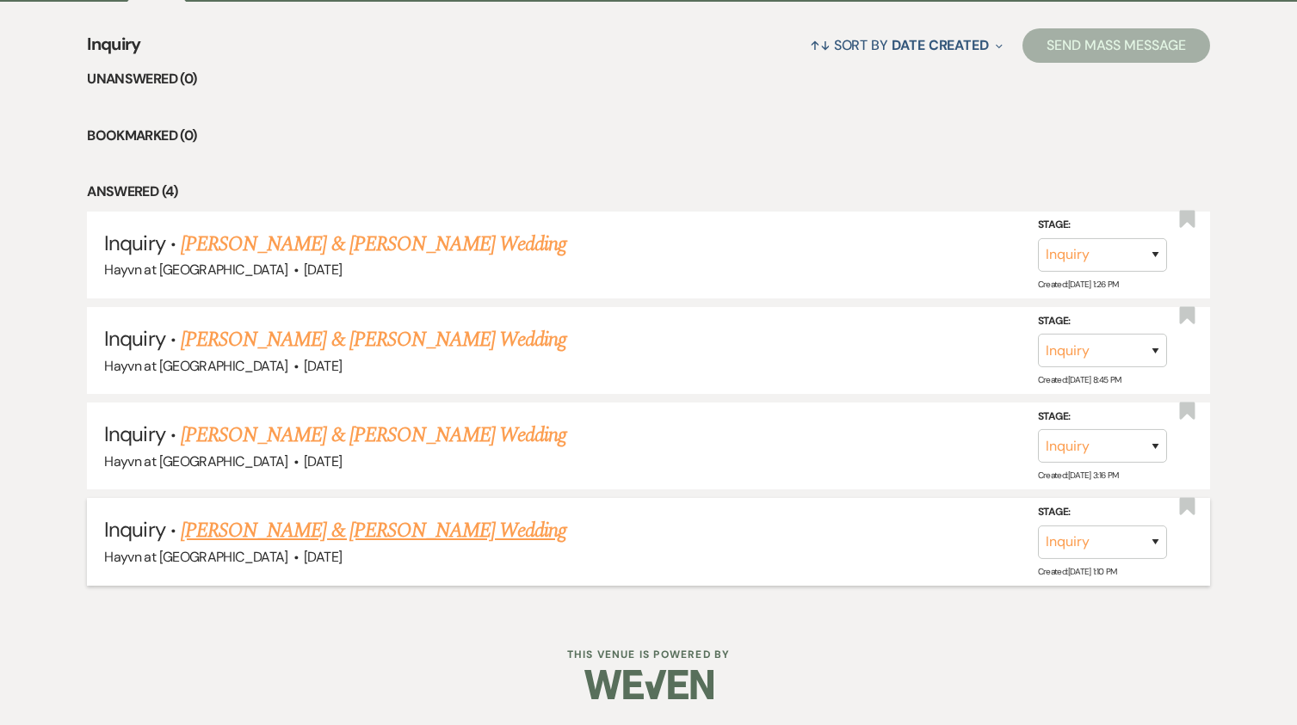
click at [308, 536] on link "[PERSON_NAME] & [PERSON_NAME] Wedding" at bounding box center [373, 530] width 385 height 31
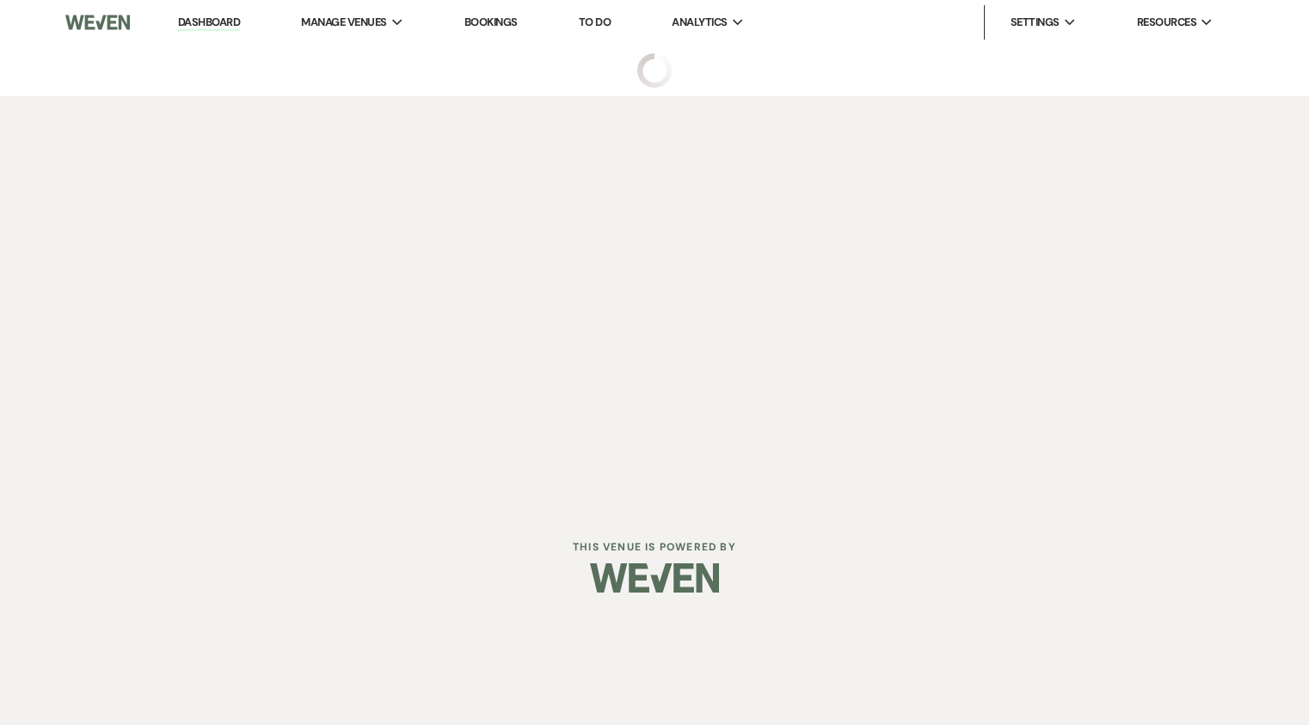
select select "5"
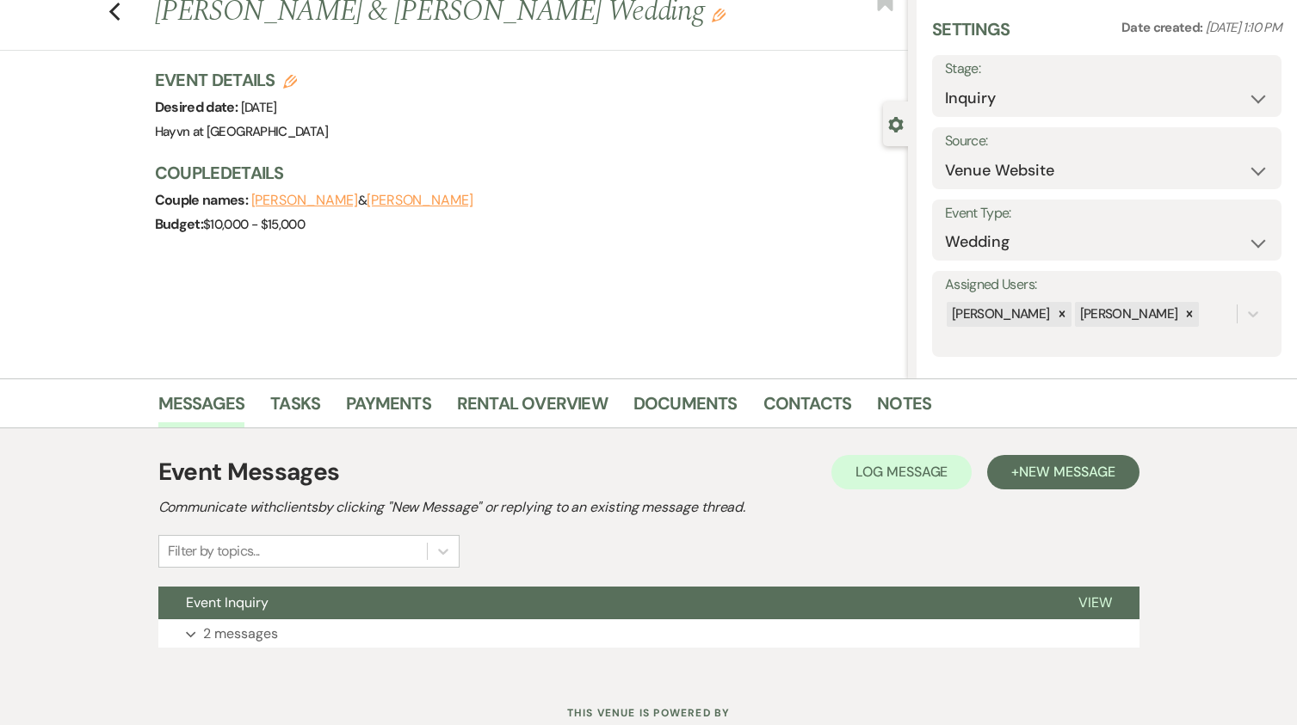
scroll to position [113, 0]
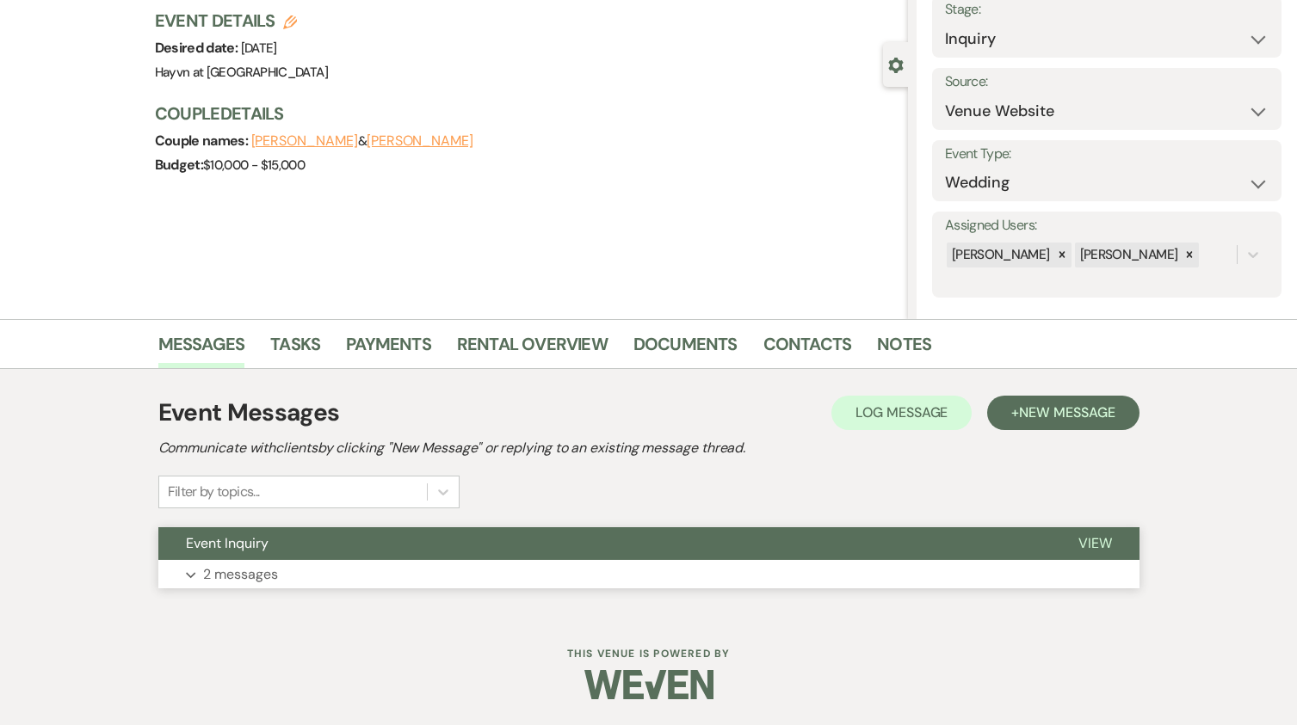
click at [191, 568] on button "Expand 2 messages" at bounding box center [648, 574] width 981 height 29
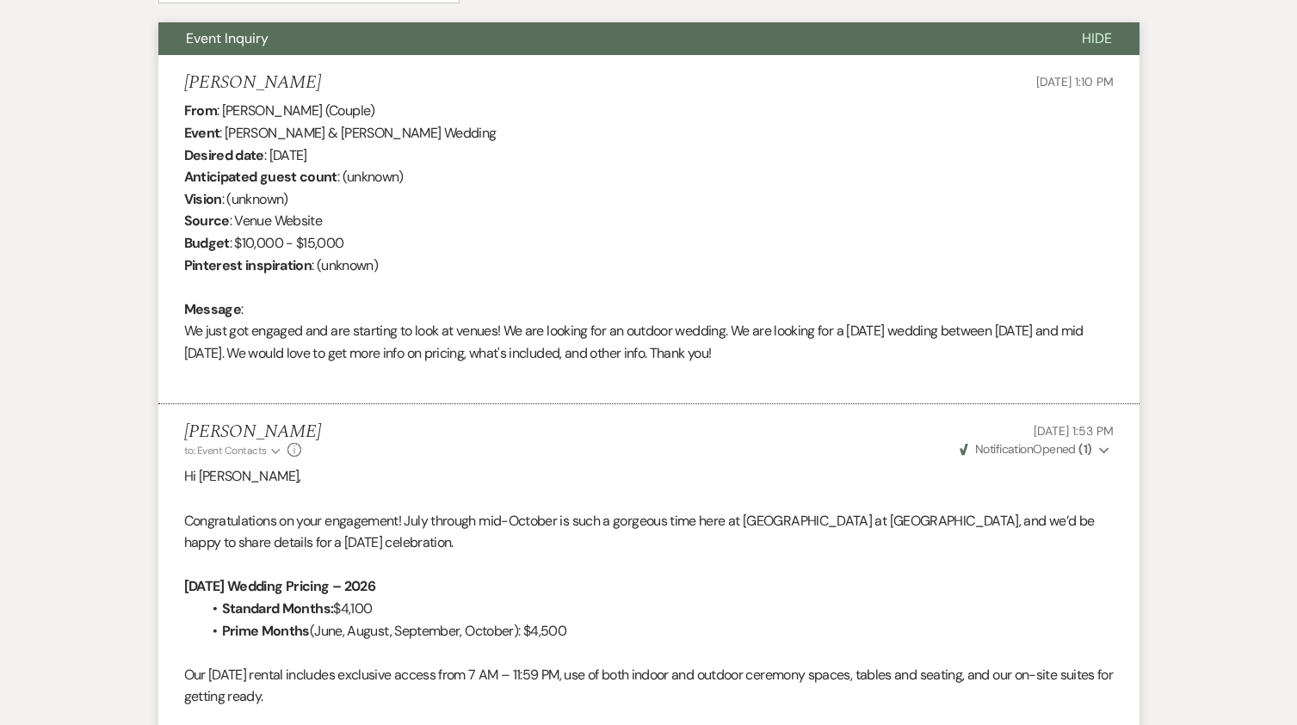
scroll to position [1048, 0]
